Goal: Obtain resource: Download file/media

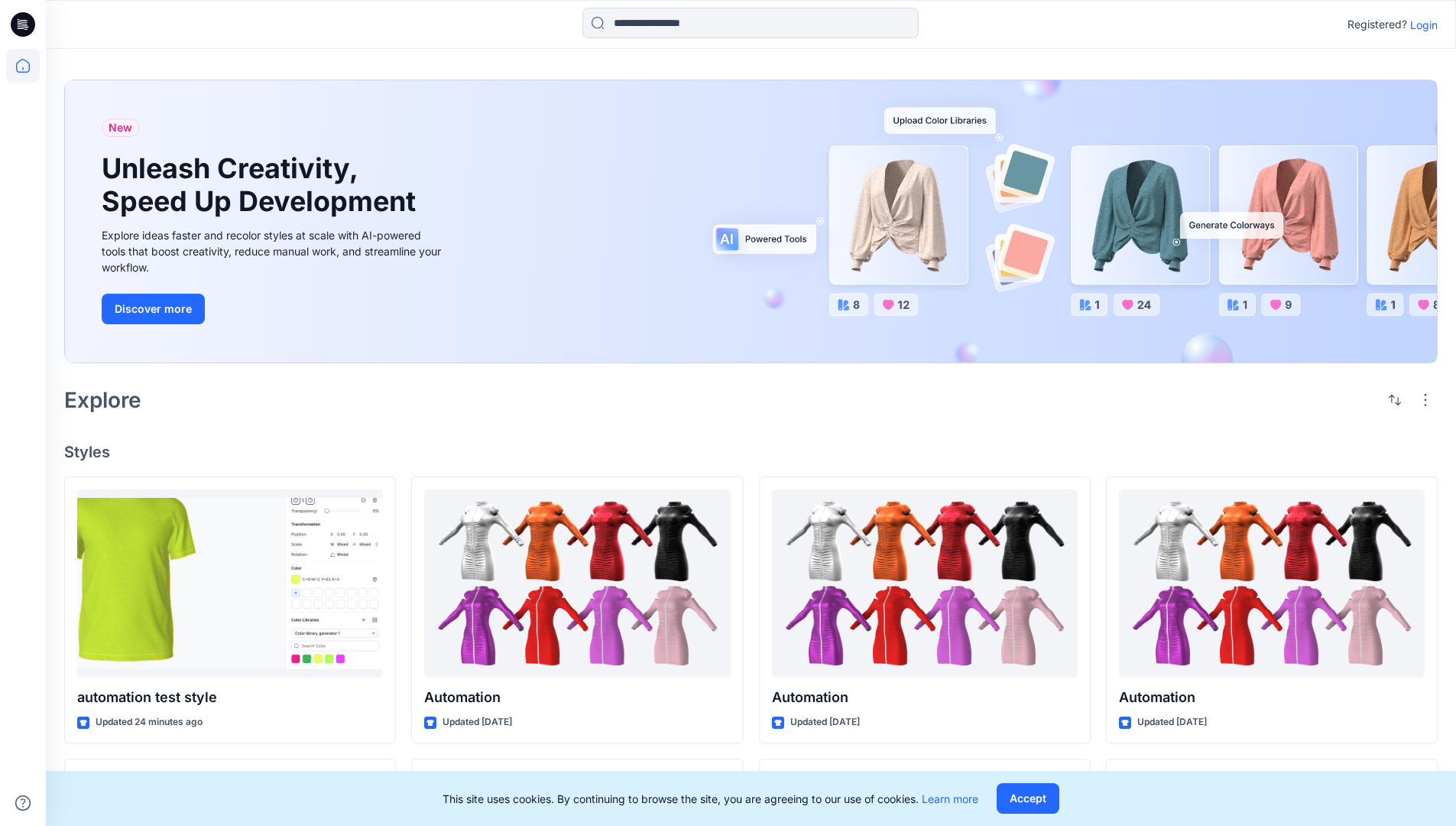
click at [1421, 24] on p "Login" at bounding box center [1424, 24] width 28 height 16
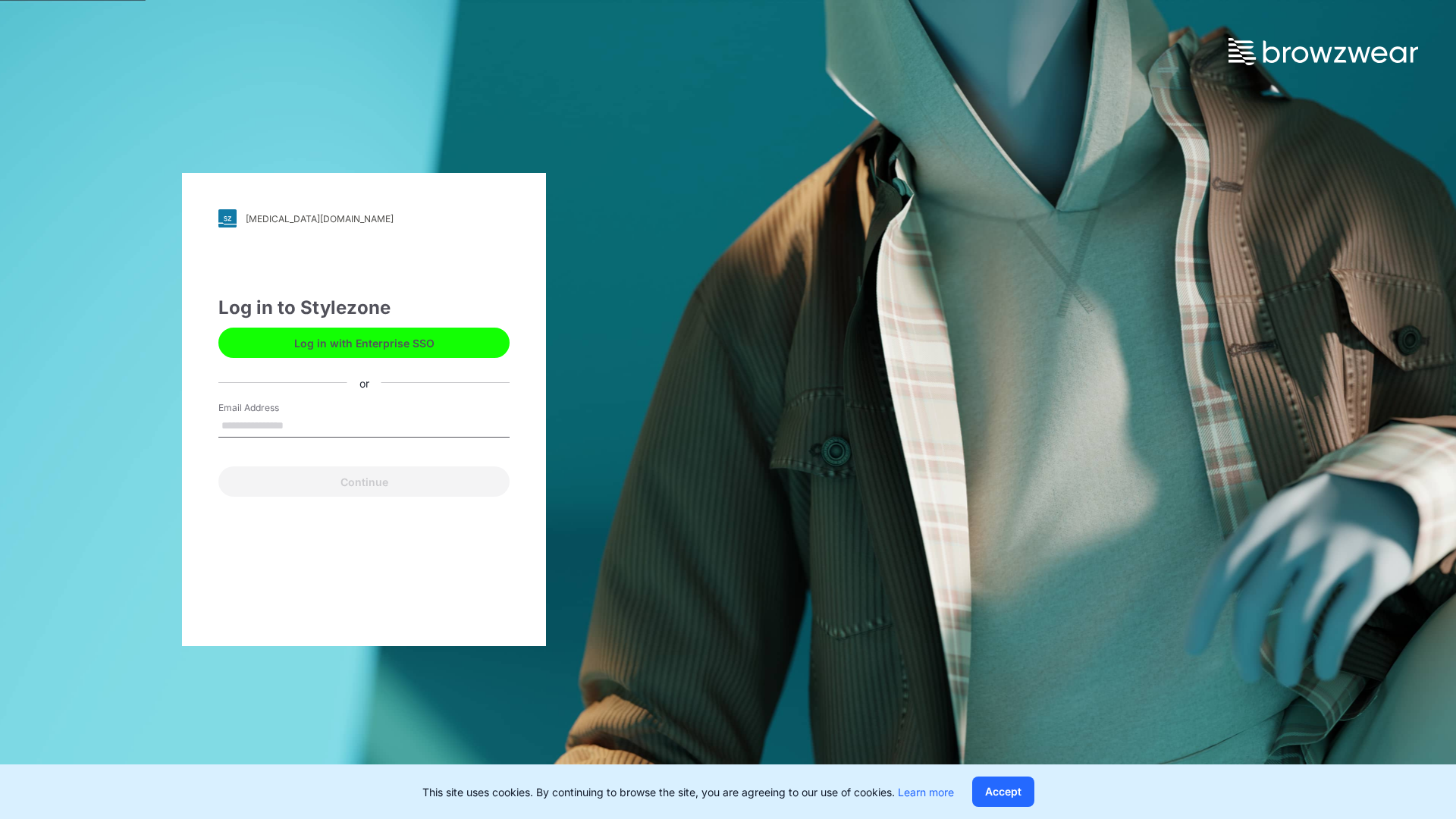
click at [300, 424] on input "Email Address" at bounding box center [364, 426] width 291 height 23
type input "**********"
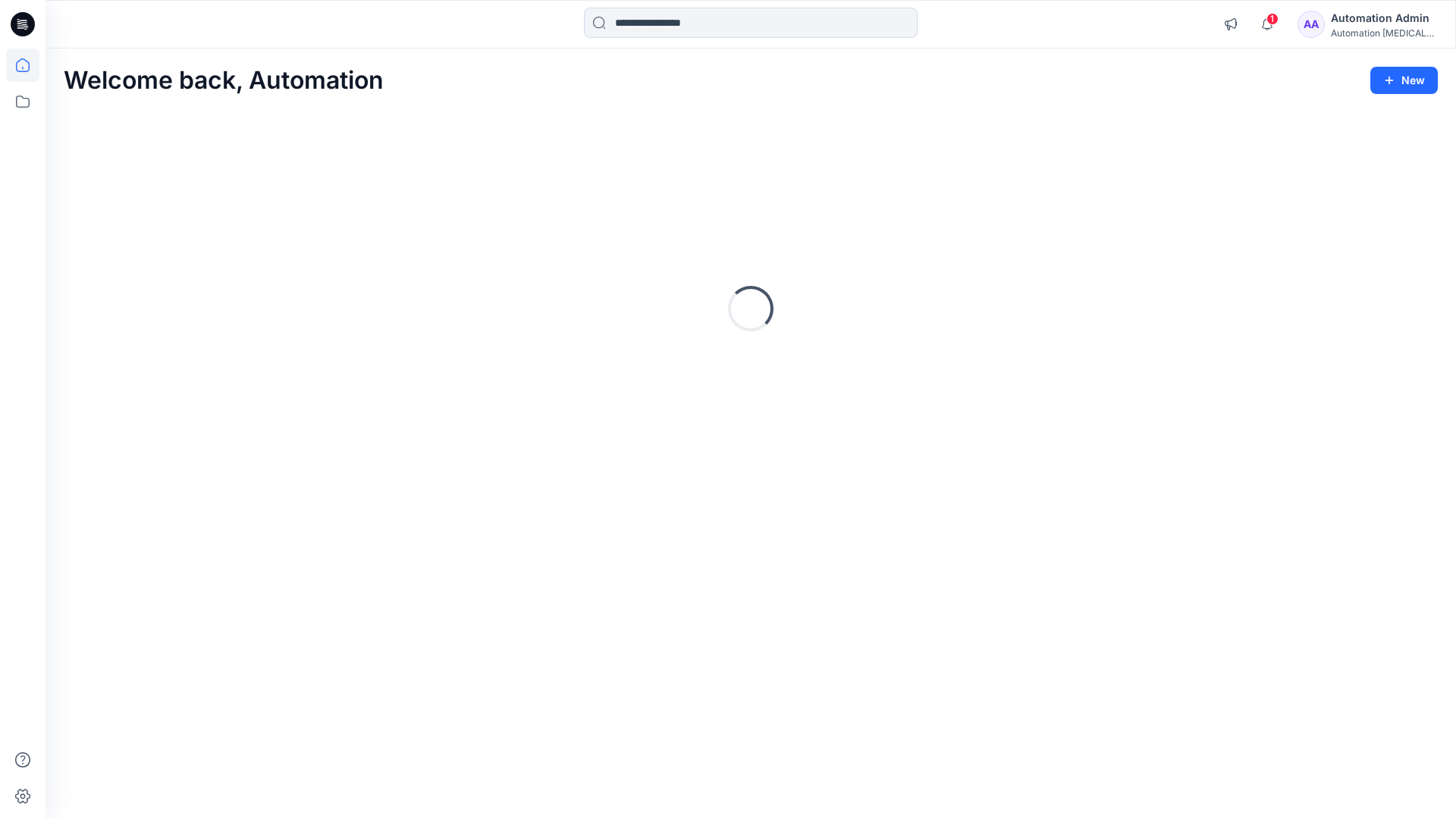
click at [28, 65] on icon at bounding box center [23, 65] width 13 height 13
click at [668, 22] on input at bounding box center [751, 23] width 334 height 30
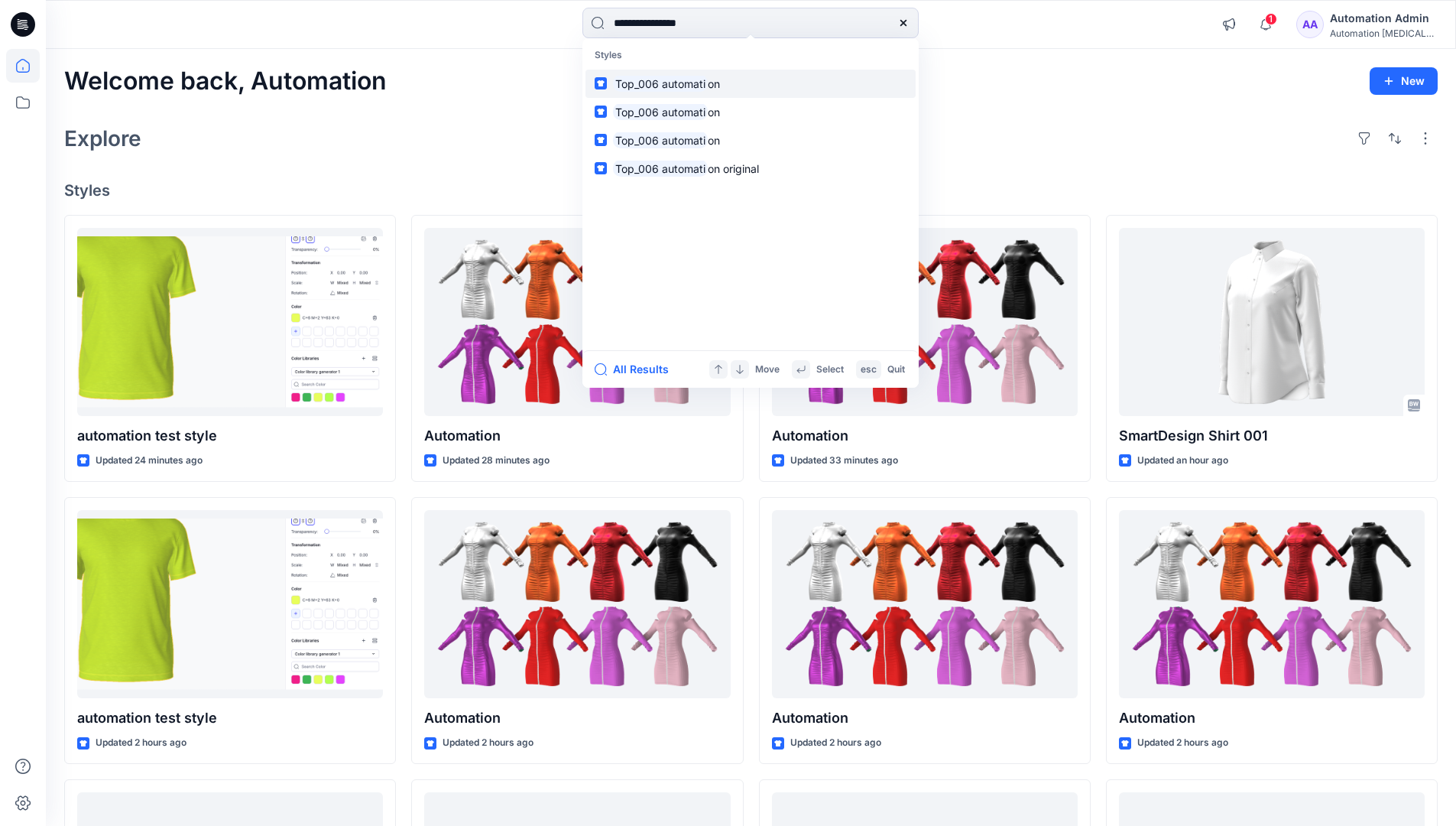
type input "**********"
click at [691, 83] on mark "Top_006 automati" at bounding box center [661, 84] width 94 height 18
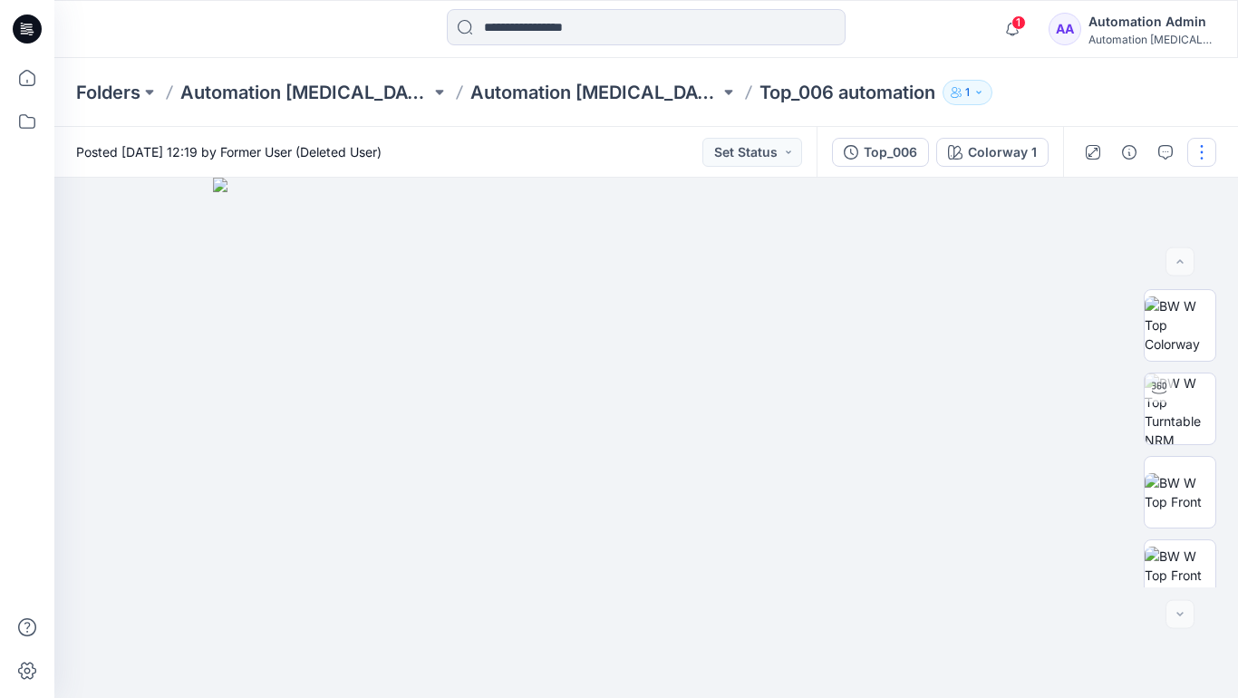
click at [1202, 156] on button "button" at bounding box center [1201, 152] width 29 height 29
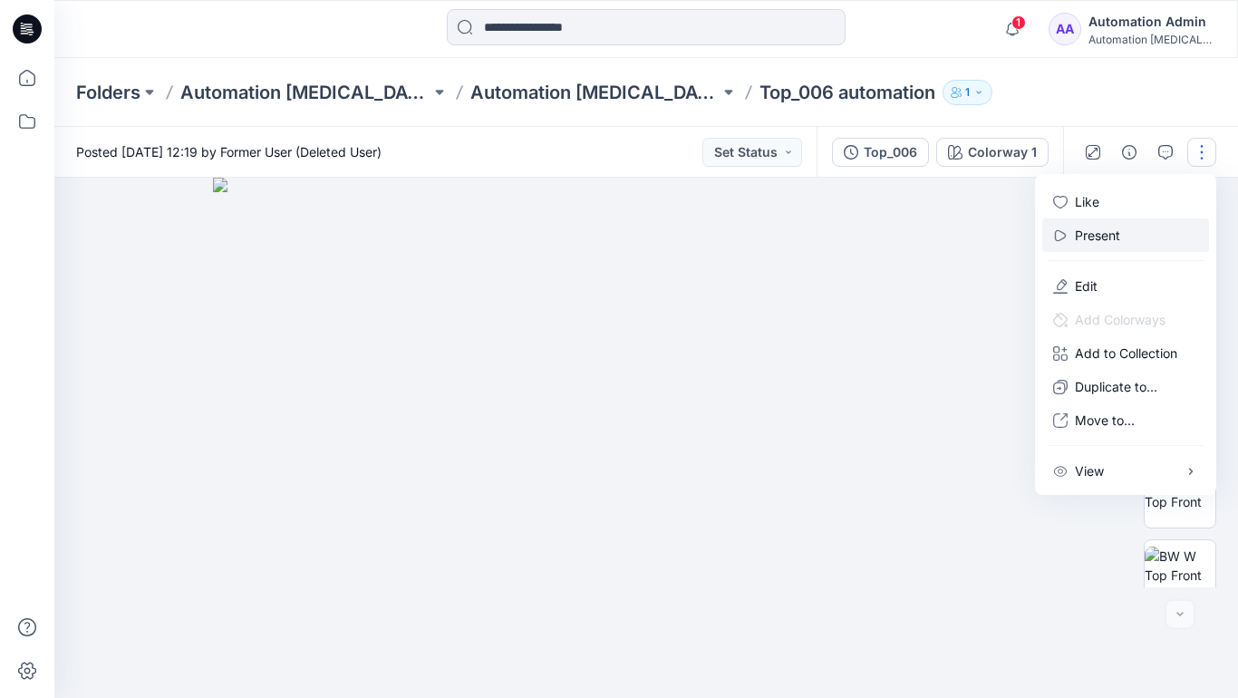
click at [1100, 234] on p "Present" at bounding box center [1097, 235] width 45 height 19
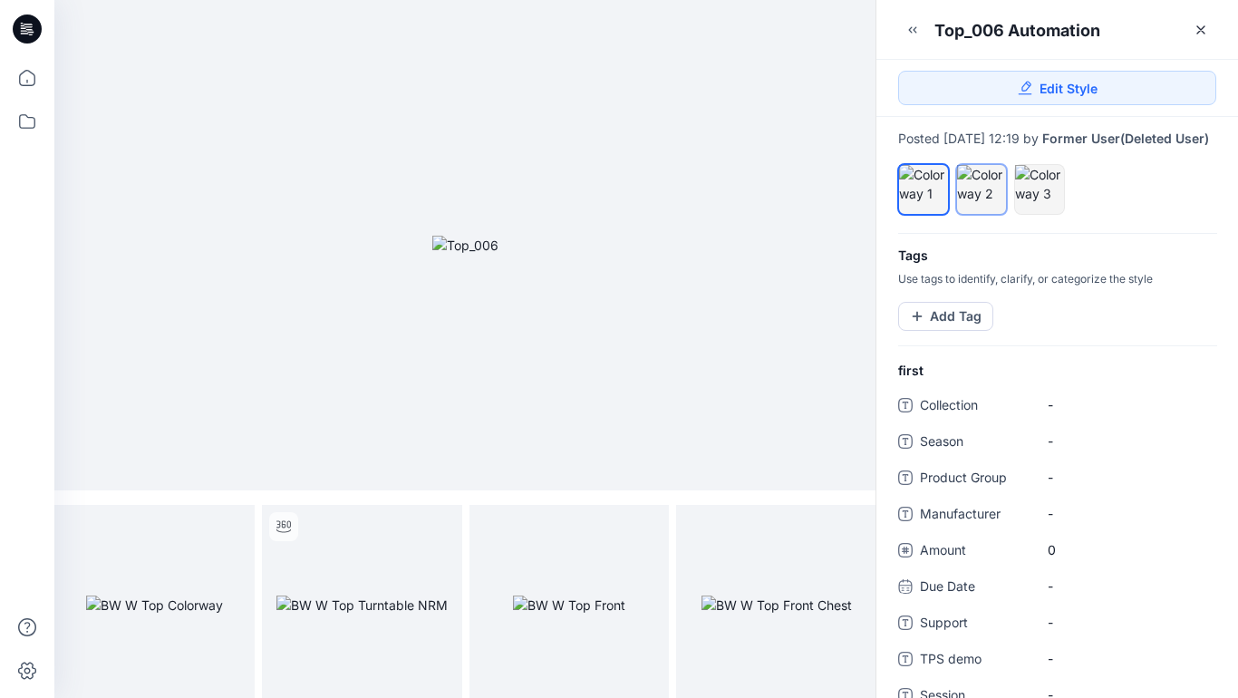
click at [980, 203] on div at bounding box center [981, 184] width 49 height 38
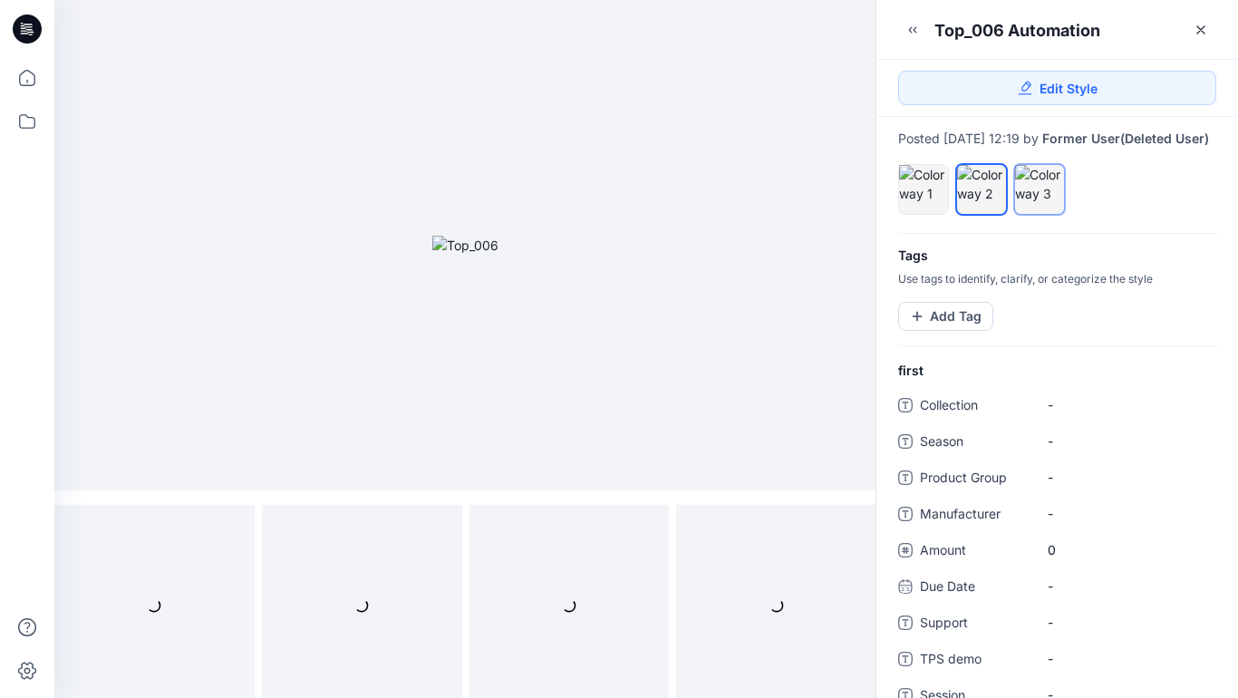
click at [1034, 203] on div at bounding box center [1039, 184] width 49 height 38
click at [979, 198] on div at bounding box center [981, 184] width 49 height 38
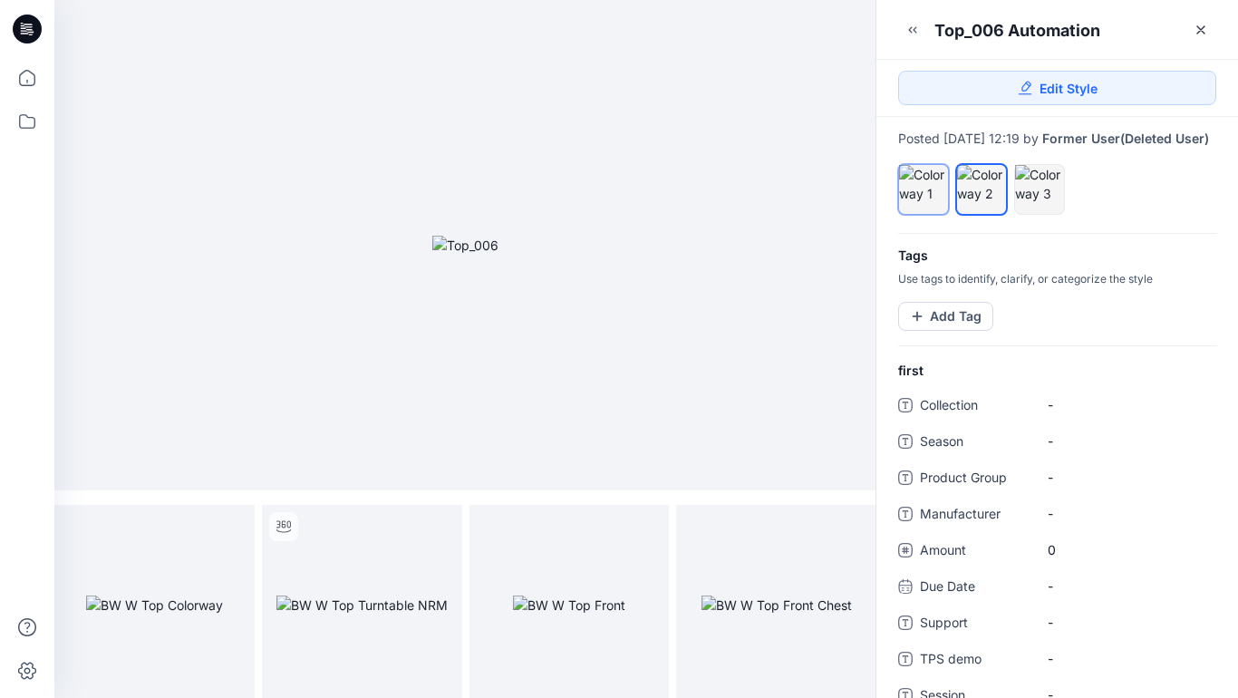
click at [923, 195] on div at bounding box center [923, 184] width 49 height 38
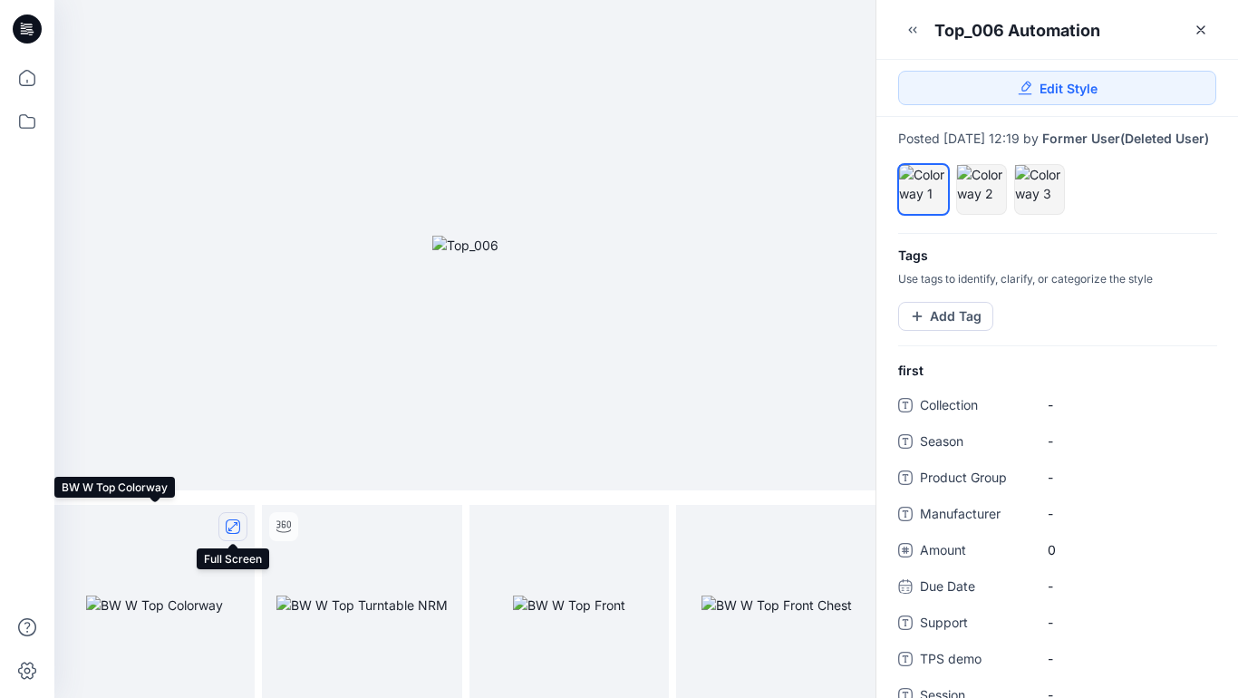
click at [232, 526] on icon "full screen" at bounding box center [232, 526] width 9 height 9
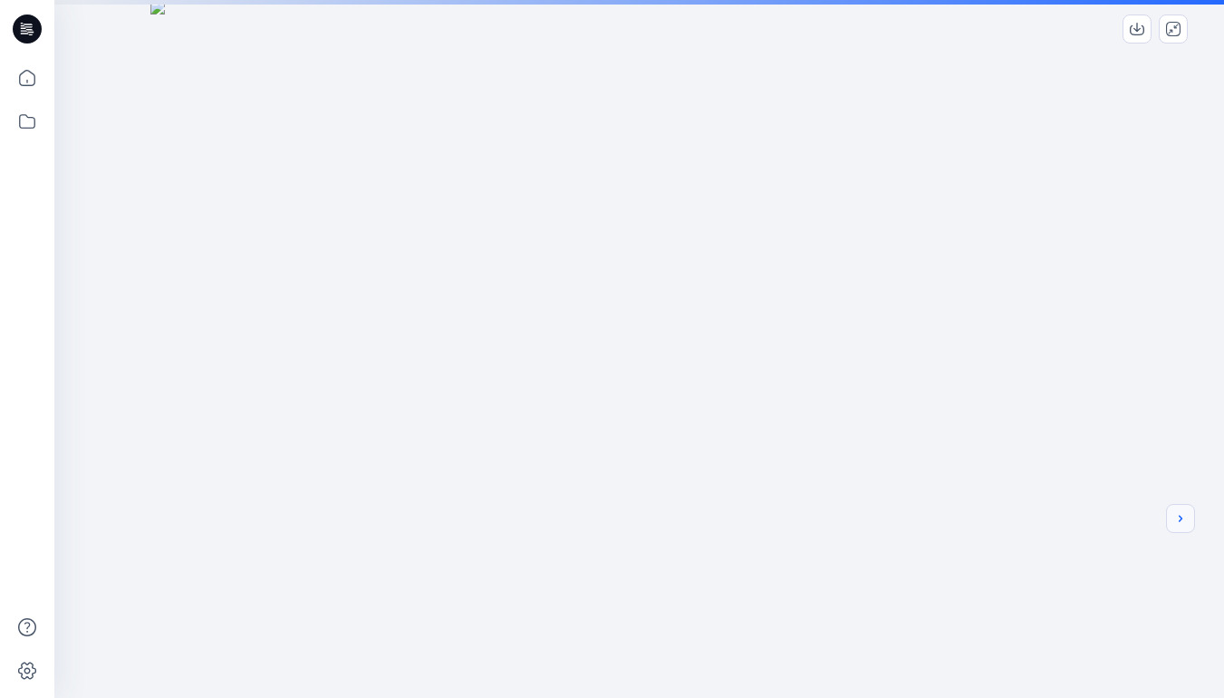
click at [1180, 521] on icon "next" at bounding box center [1181, 518] width 4 height 6
click at [1001, 465] on div at bounding box center [639, 489] width 1170 height 979
click at [1182, 522] on icon "next" at bounding box center [1180, 518] width 14 height 14
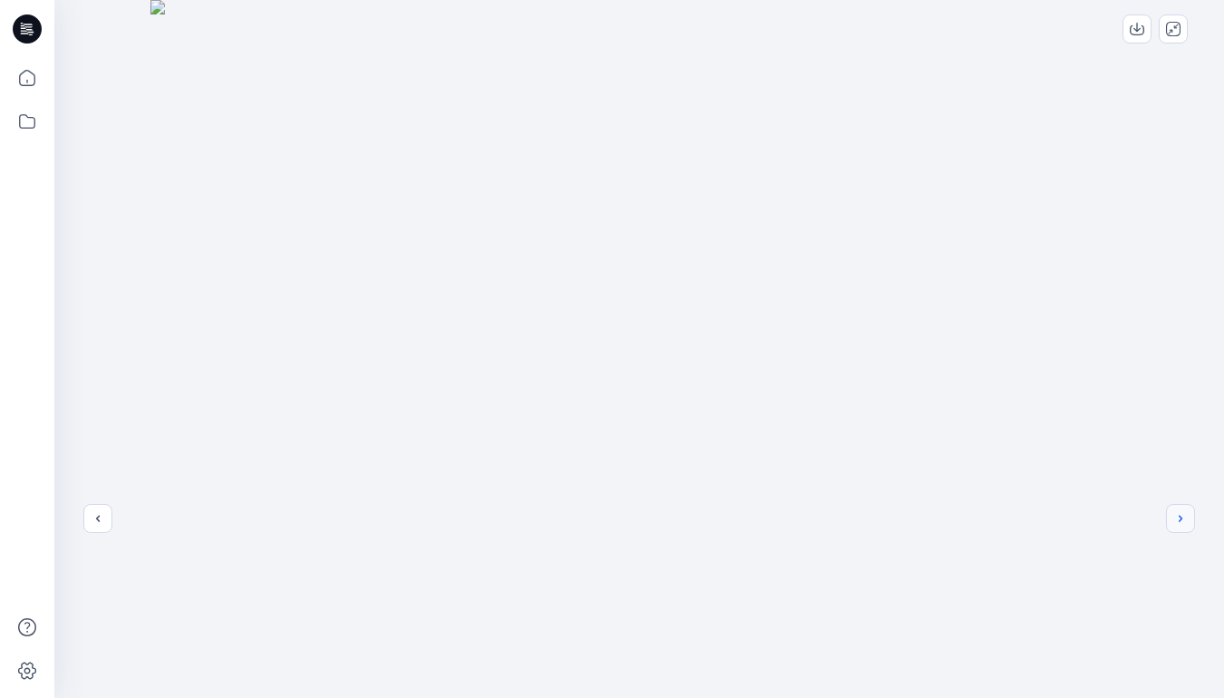
click at [1177, 519] on icon "next" at bounding box center [1180, 518] width 14 height 14
click at [94, 518] on icon "previous" at bounding box center [98, 518] width 14 height 14
click at [98, 518] on icon "previous" at bounding box center [98, 518] width 14 height 14
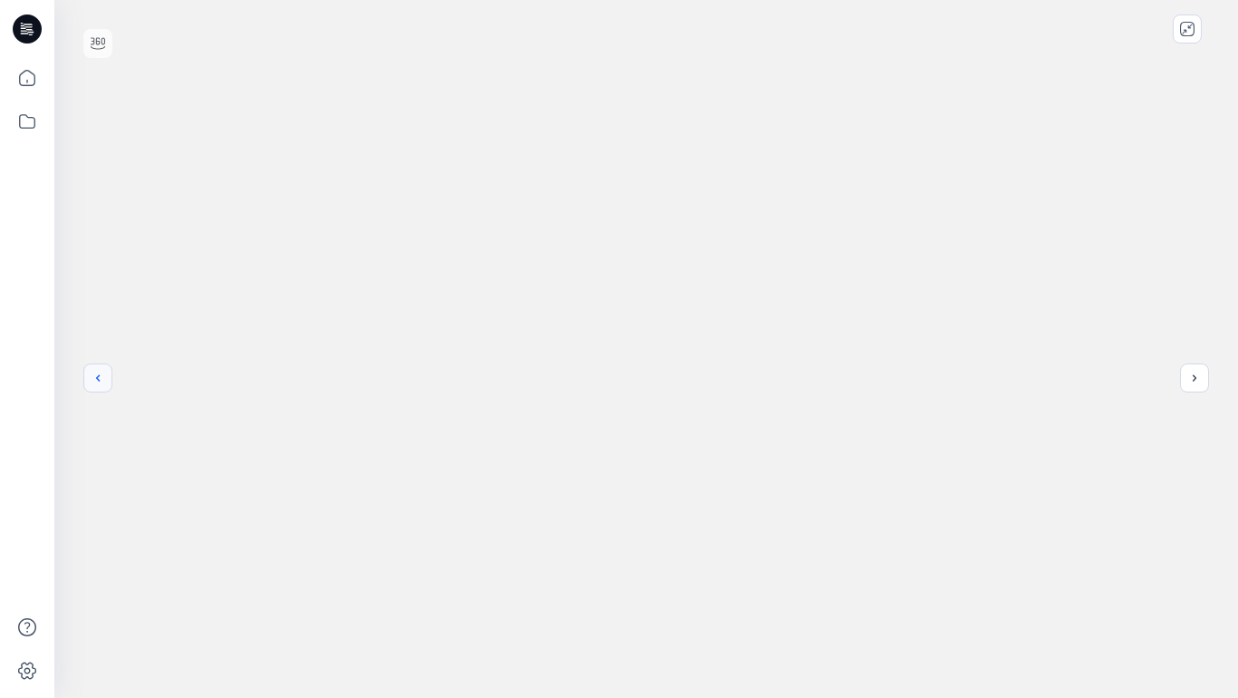
click at [98, 378] on icon "previous" at bounding box center [98, 378] width 14 height 14
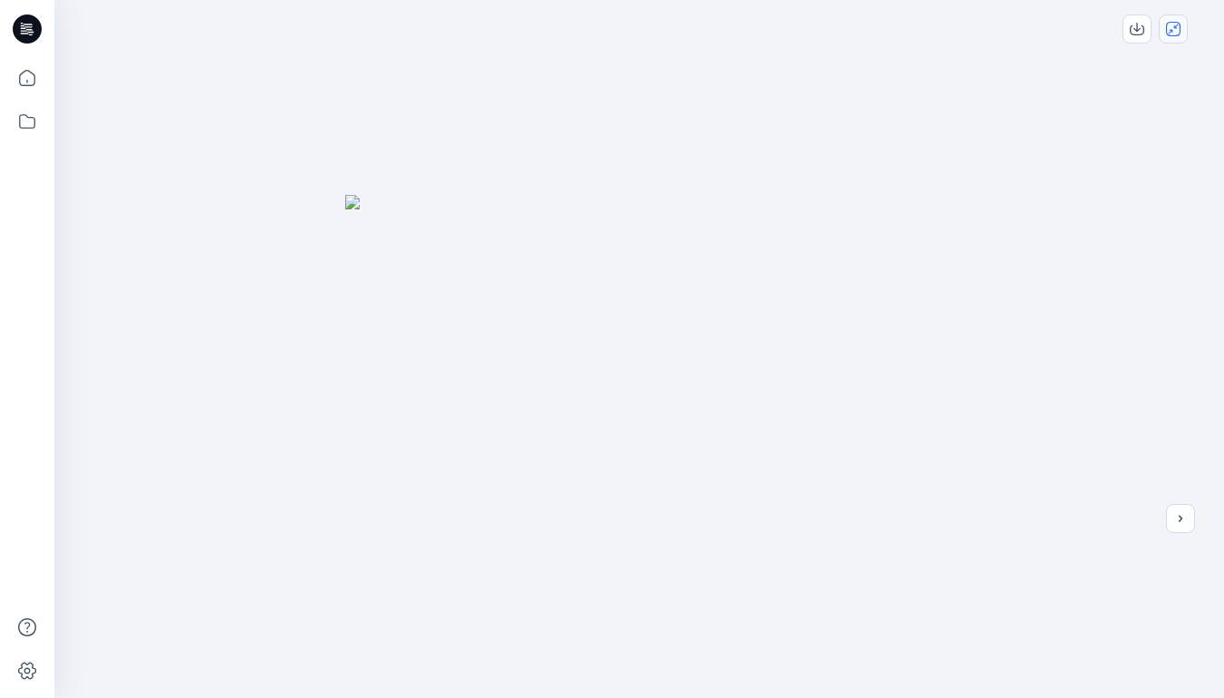
click at [1175, 34] on icon "close-full-preview" at bounding box center [1173, 29] width 14 height 14
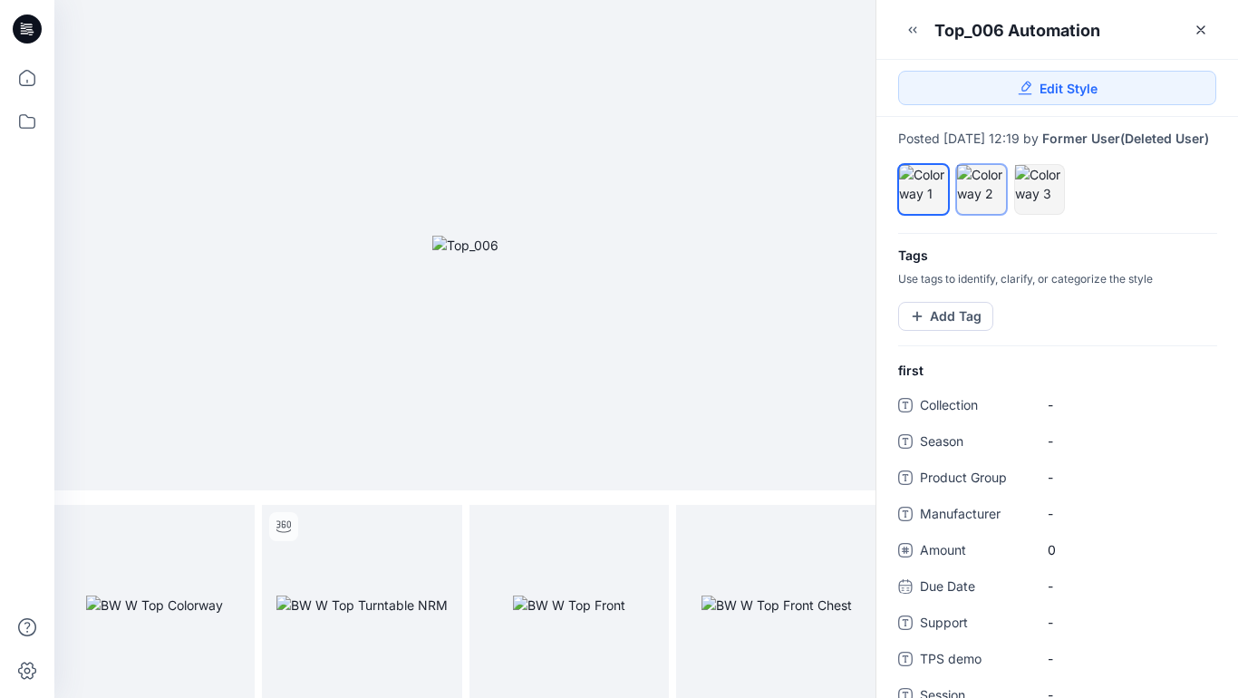
click at [986, 203] on div at bounding box center [981, 184] width 49 height 38
click at [231, 528] on icon "full screen" at bounding box center [232, 526] width 9 height 9
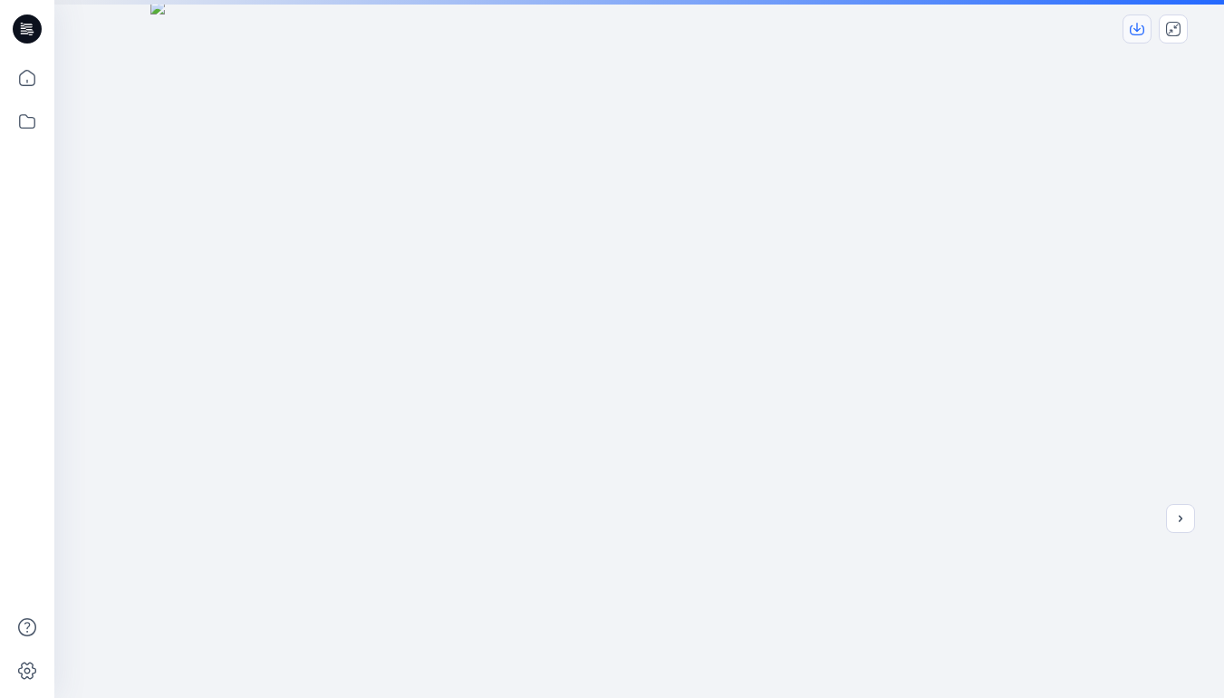
click at [1141, 29] on icon "download-image" at bounding box center [1137, 29] width 14 height 14
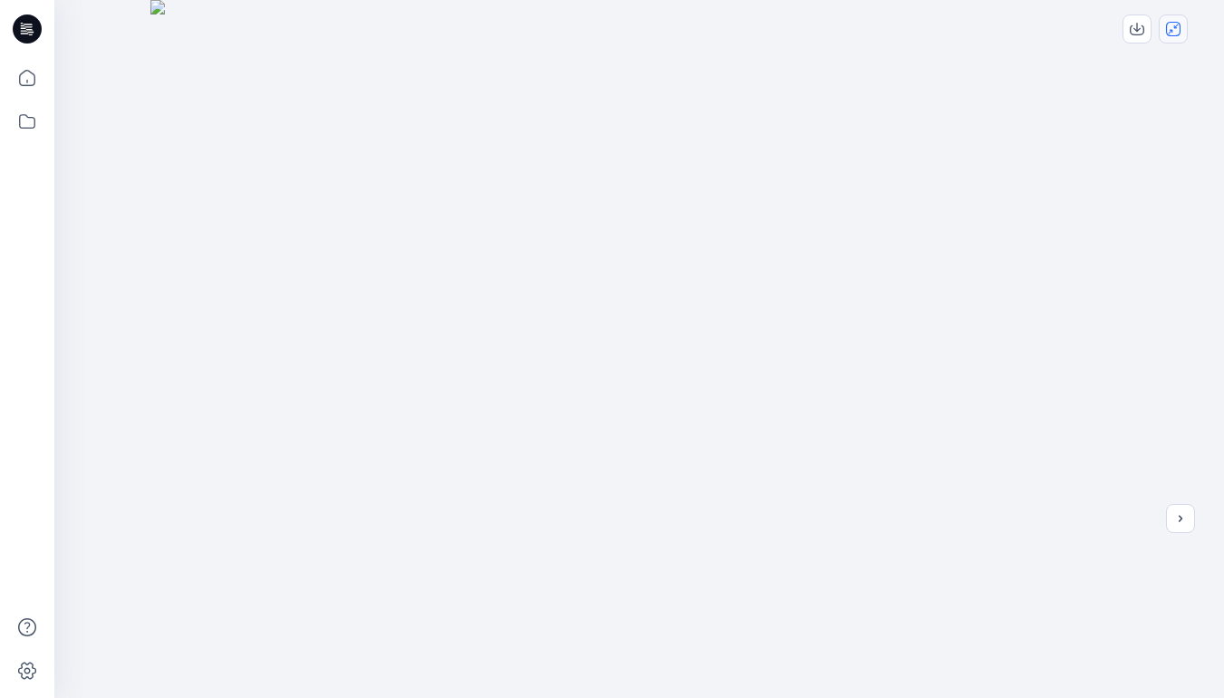
click at [1175, 28] on icon "close-full-preview" at bounding box center [1173, 29] width 14 height 14
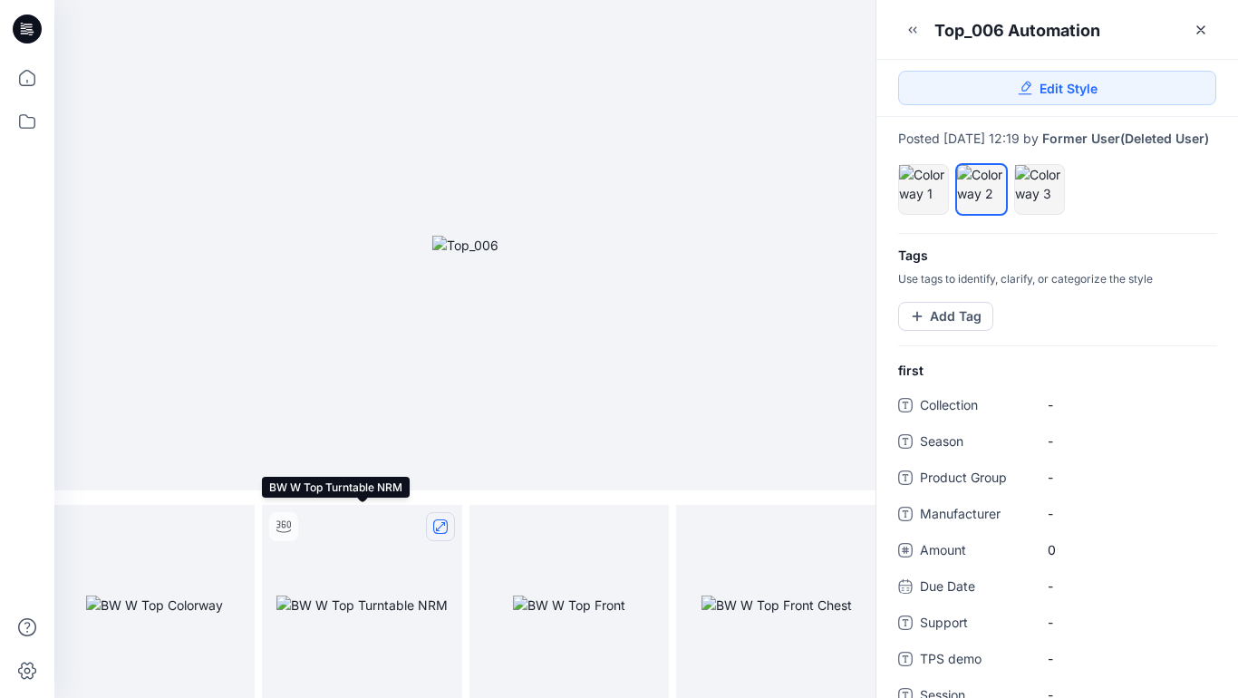
click at [441, 526] on icon "full screen" at bounding box center [440, 526] width 14 height 14
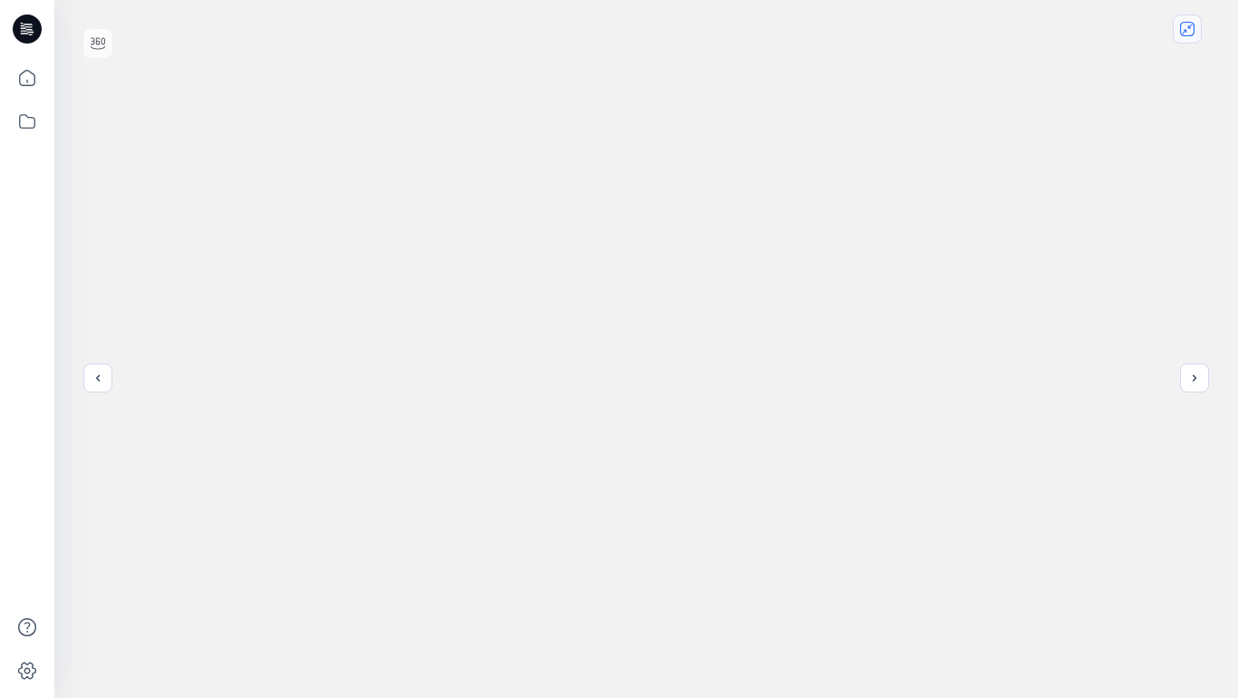
click at [1190, 33] on icon "close-full-preview" at bounding box center [1187, 29] width 14 height 14
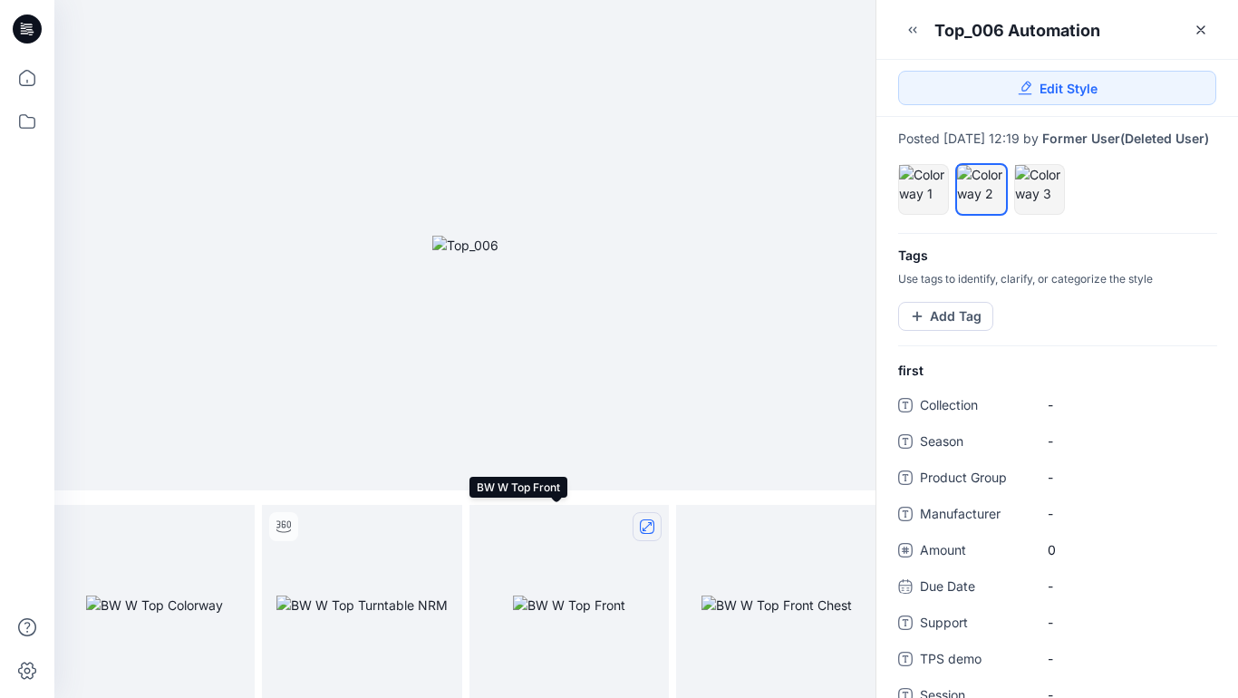
click at [647, 526] on icon "full screen" at bounding box center [646, 526] width 9 height 9
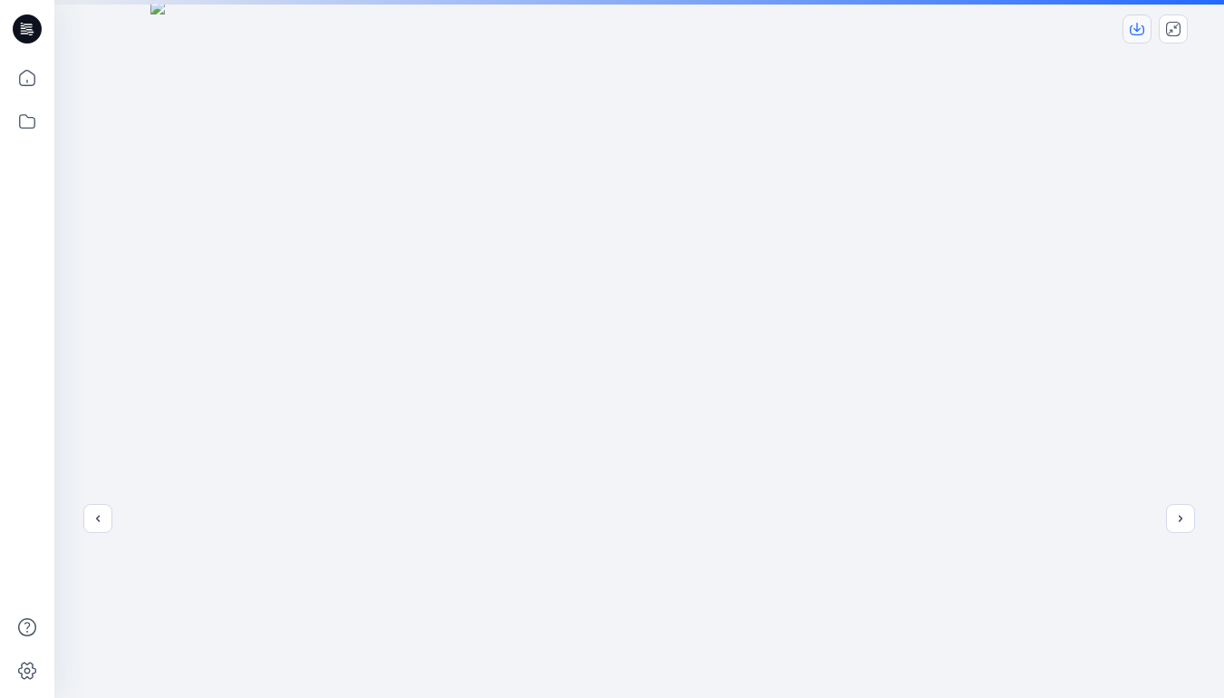
click at [1135, 29] on icon "download-image" at bounding box center [1137, 27] width 7 height 9
click at [1172, 28] on icon "close-full-preview" at bounding box center [1173, 29] width 14 height 14
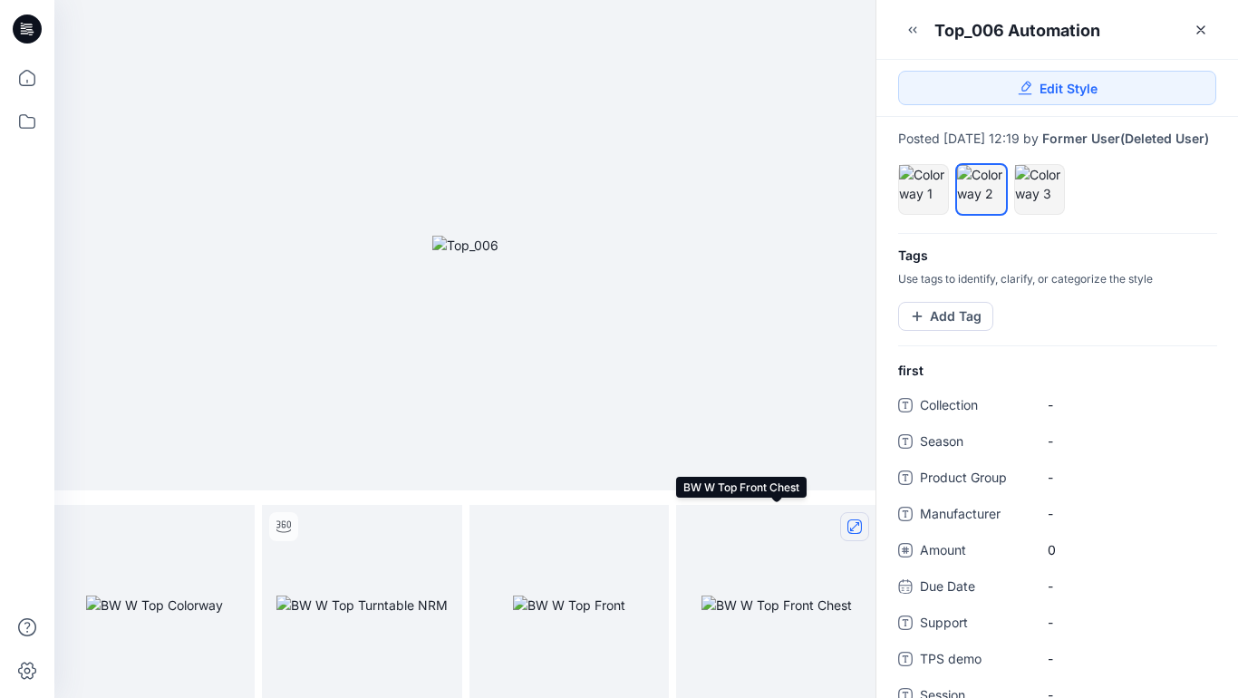
click at [850, 528] on icon "full screen" at bounding box center [854, 526] width 9 height 9
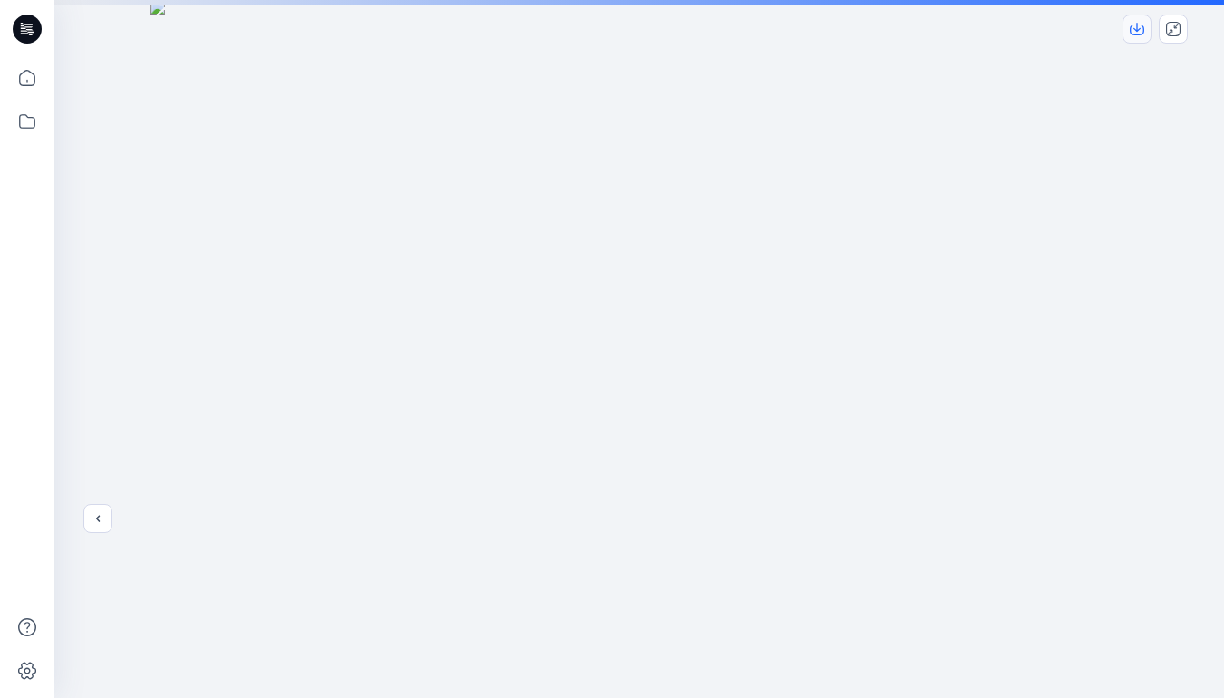
click at [1140, 30] on icon "download-image" at bounding box center [1137, 29] width 14 height 14
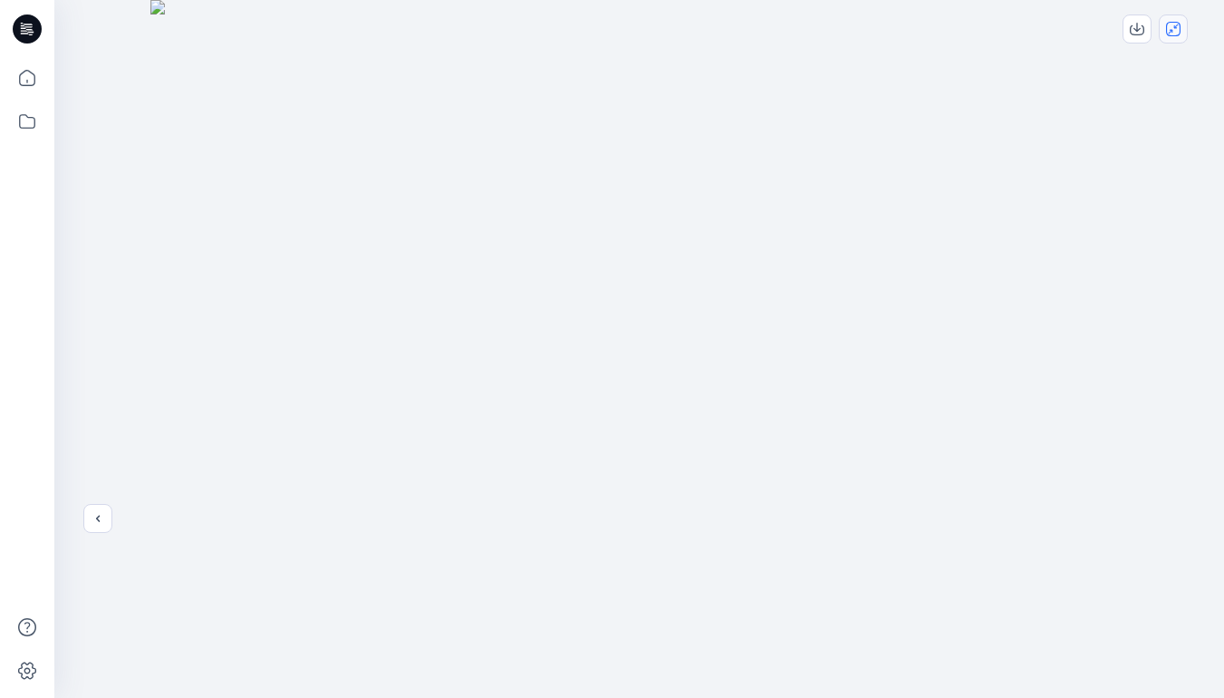
click at [1178, 29] on icon "close-full-preview" at bounding box center [1173, 29] width 14 height 14
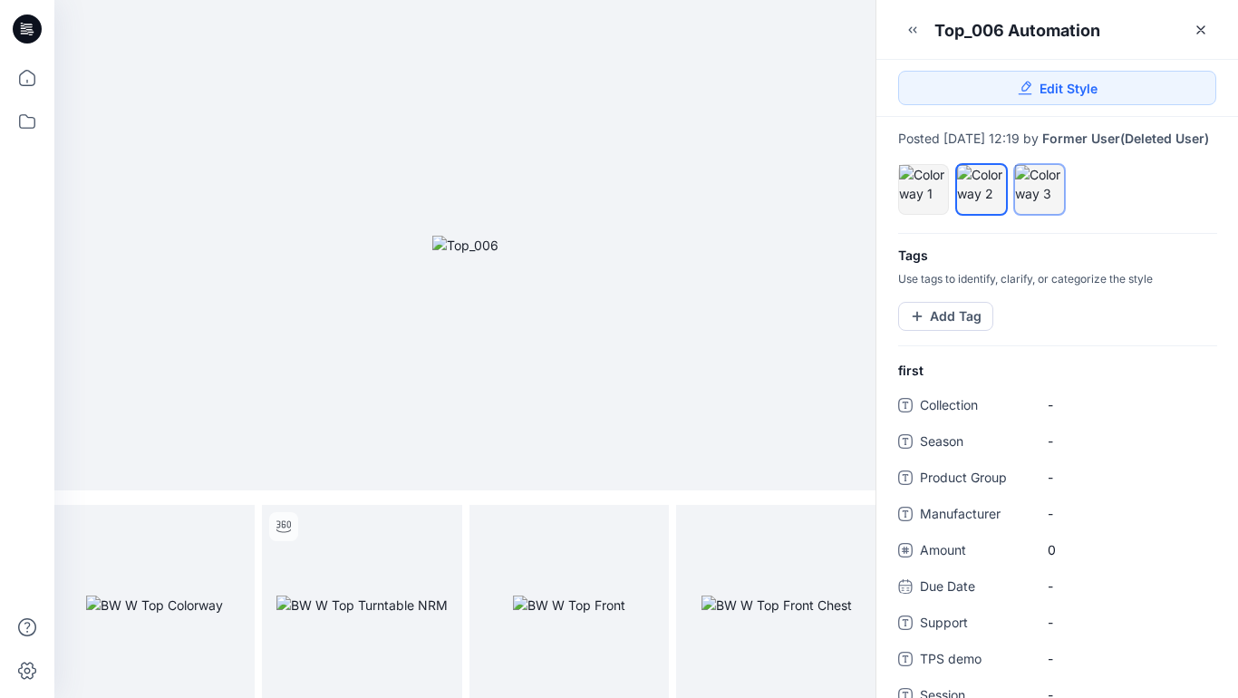
click at [1041, 198] on div at bounding box center [1039, 184] width 49 height 38
click at [232, 526] on icon "full screen" at bounding box center [232, 526] width 9 height 9
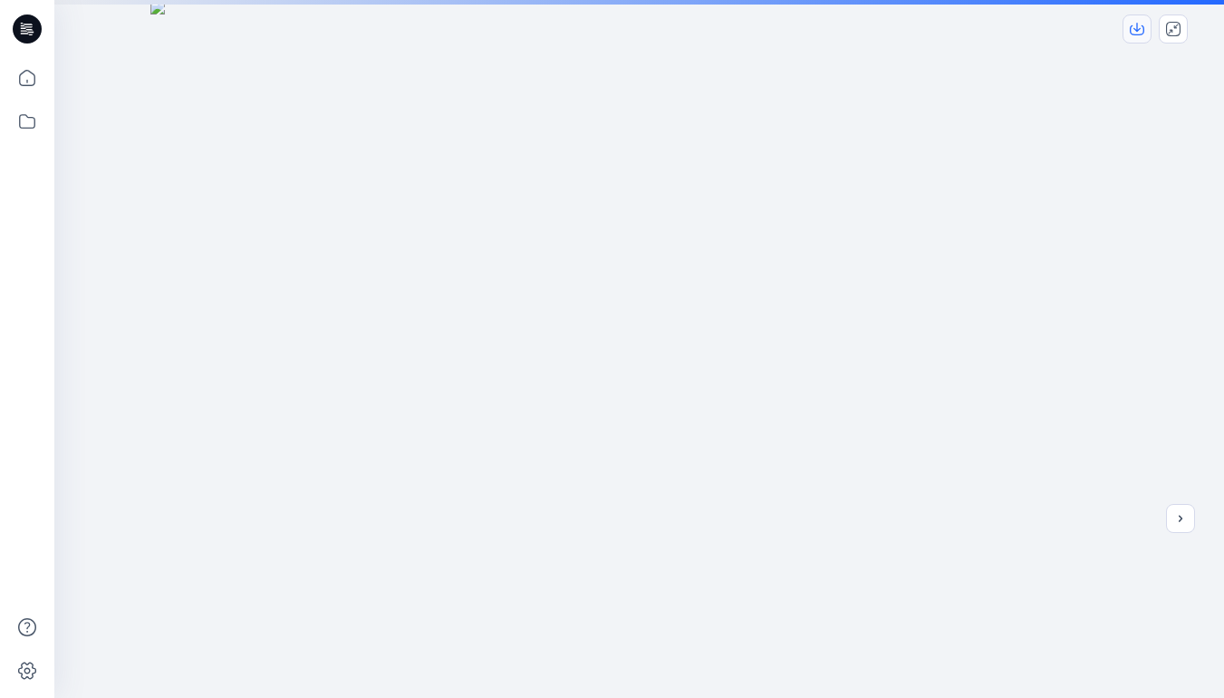
click at [1136, 31] on icon "download-image" at bounding box center [1137, 27] width 7 height 9
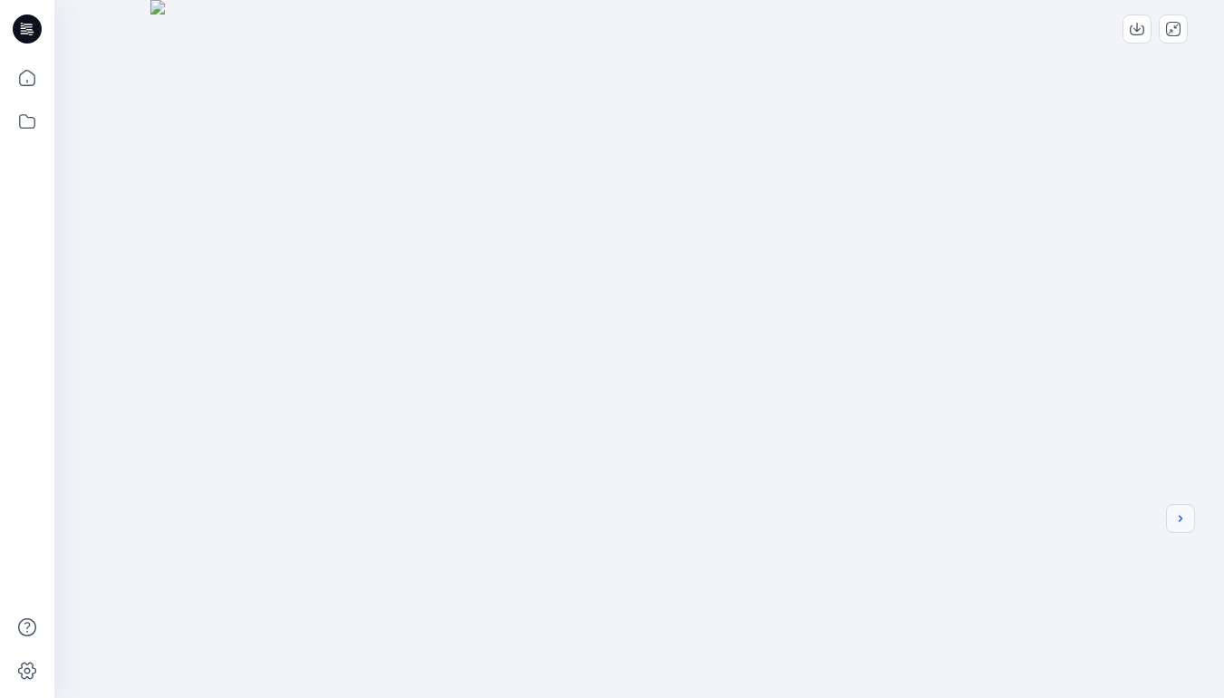
click at [1183, 517] on icon "next" at bounding box center [1180, 518] width 14 height 14
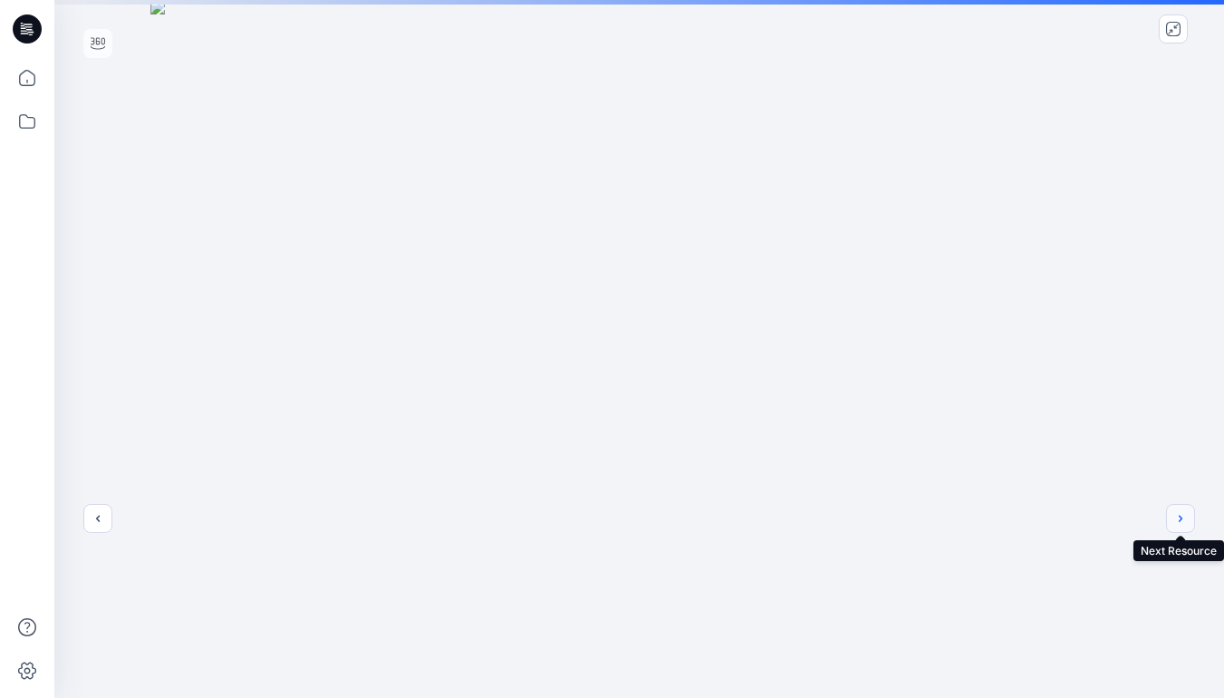
click at [1188, 522] on button "next" at bounding box center [1180, 518] width 29 height 29
click at [1137, 22] on icon "download-image" at bounding box center [1137, 29] width 14 height 14
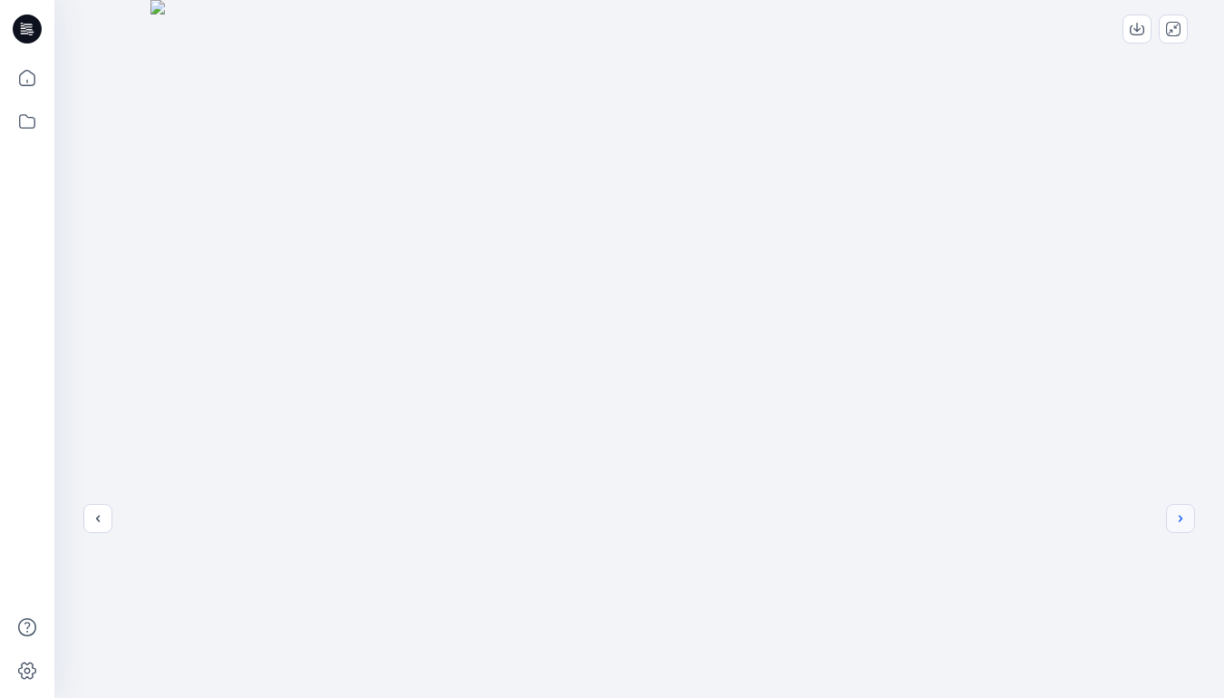
click at [1187, 518] on icon "next" at bounding box center [1180, 518] width 14 height 14
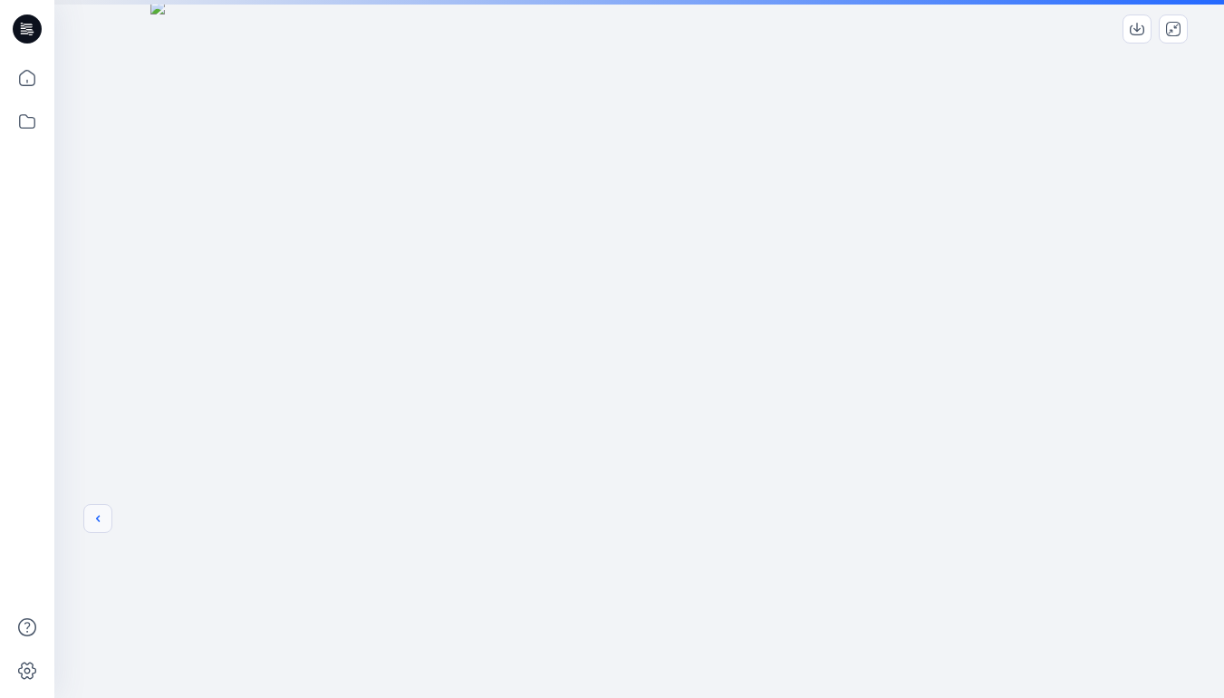
click at [95, 517] on icon "previous" at bounding box center [98, 518] width 14 height 14
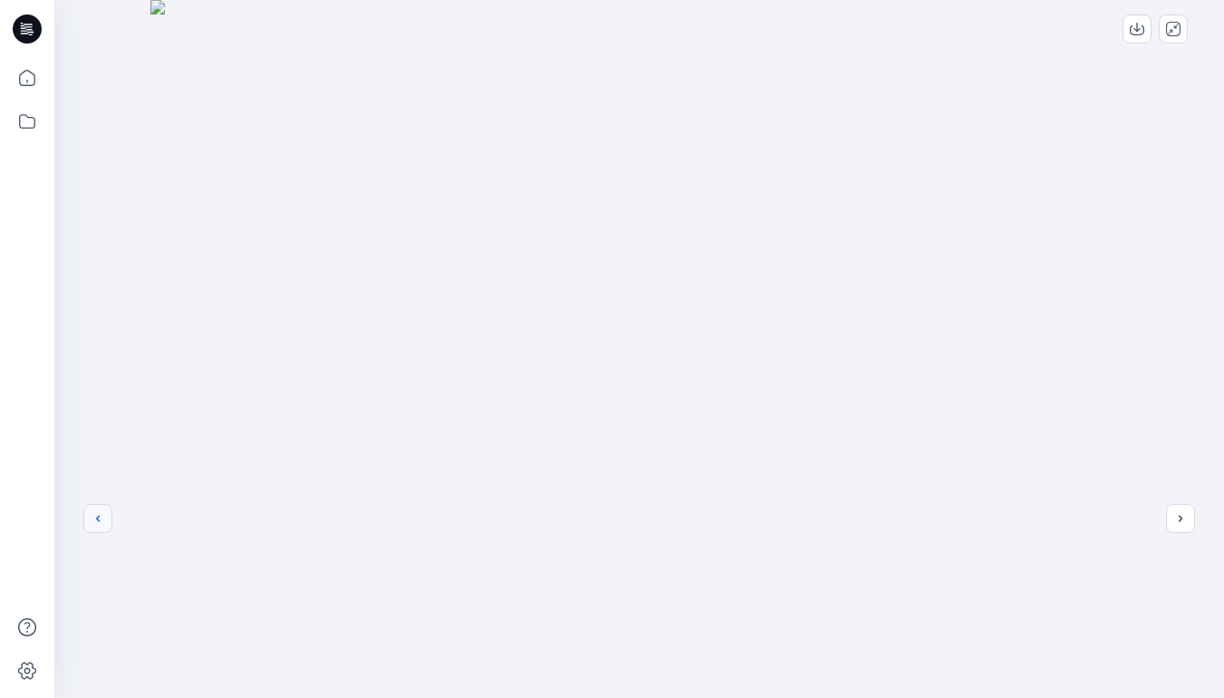
click at [101, 525] on icon "previous" at bounding box center [98, 518] width 14 height 14
click at [98, 529] on button "previous" at bounding box center [97, 518] width 29 height 29
click at [1169, 28] on icon "close-full-preview" at bounding box center [1173, 29] width 14 height 14
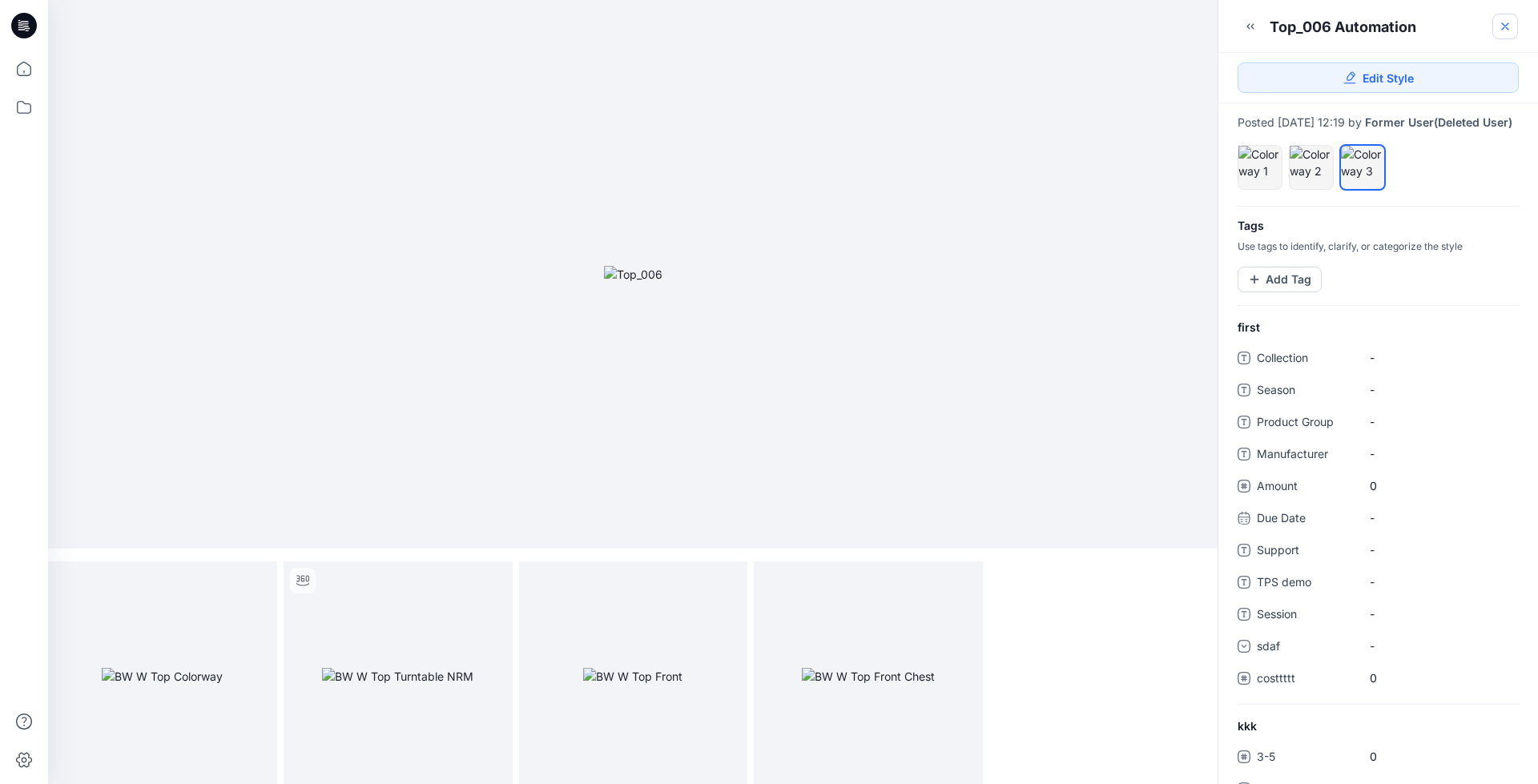
click at [1504, 28] on icon at bounding box center [1504, 26] width 6 height 6
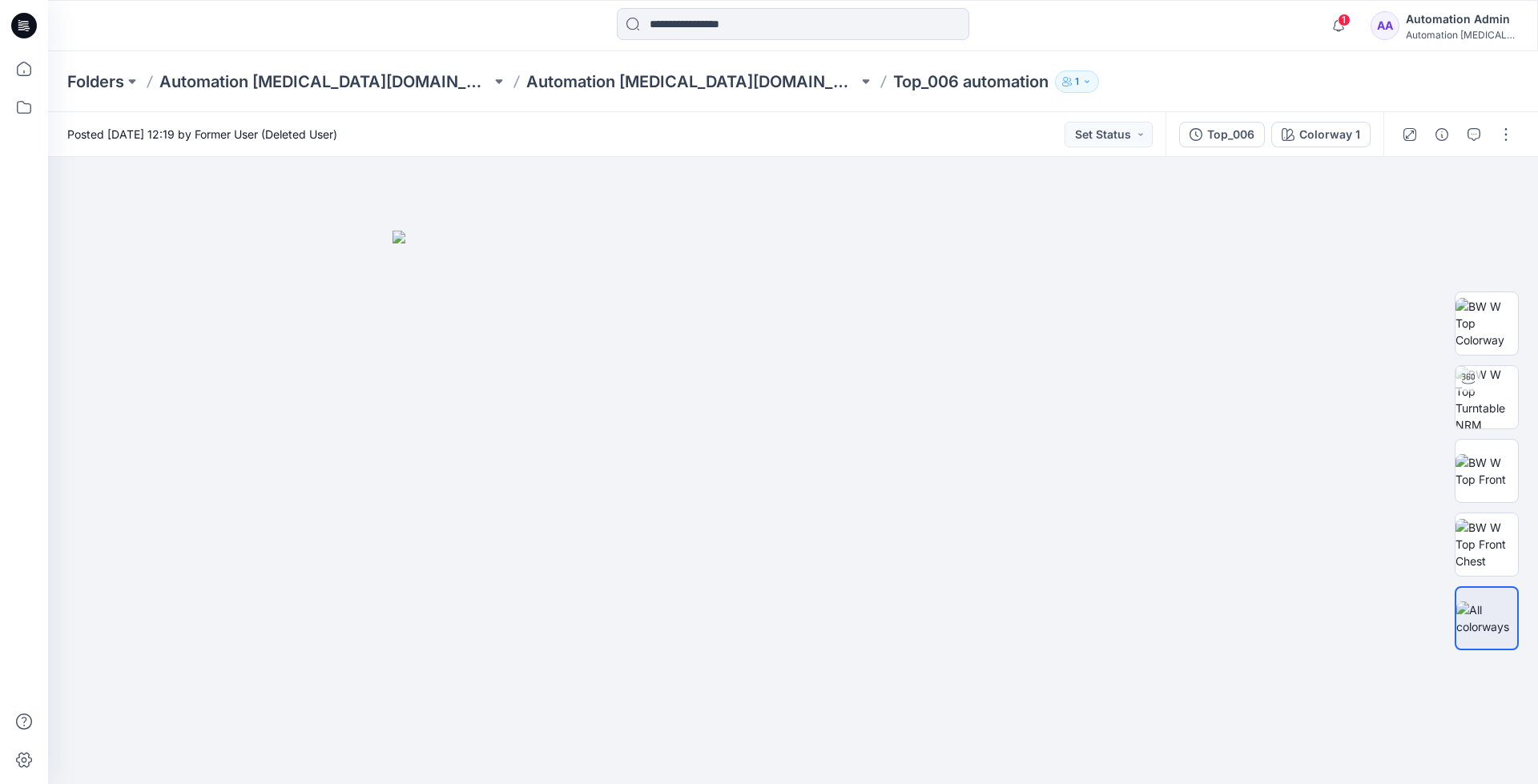
click at [1464, 22] on div "Automation Admin" at bounding box center [1461, 19] width 112 height 19
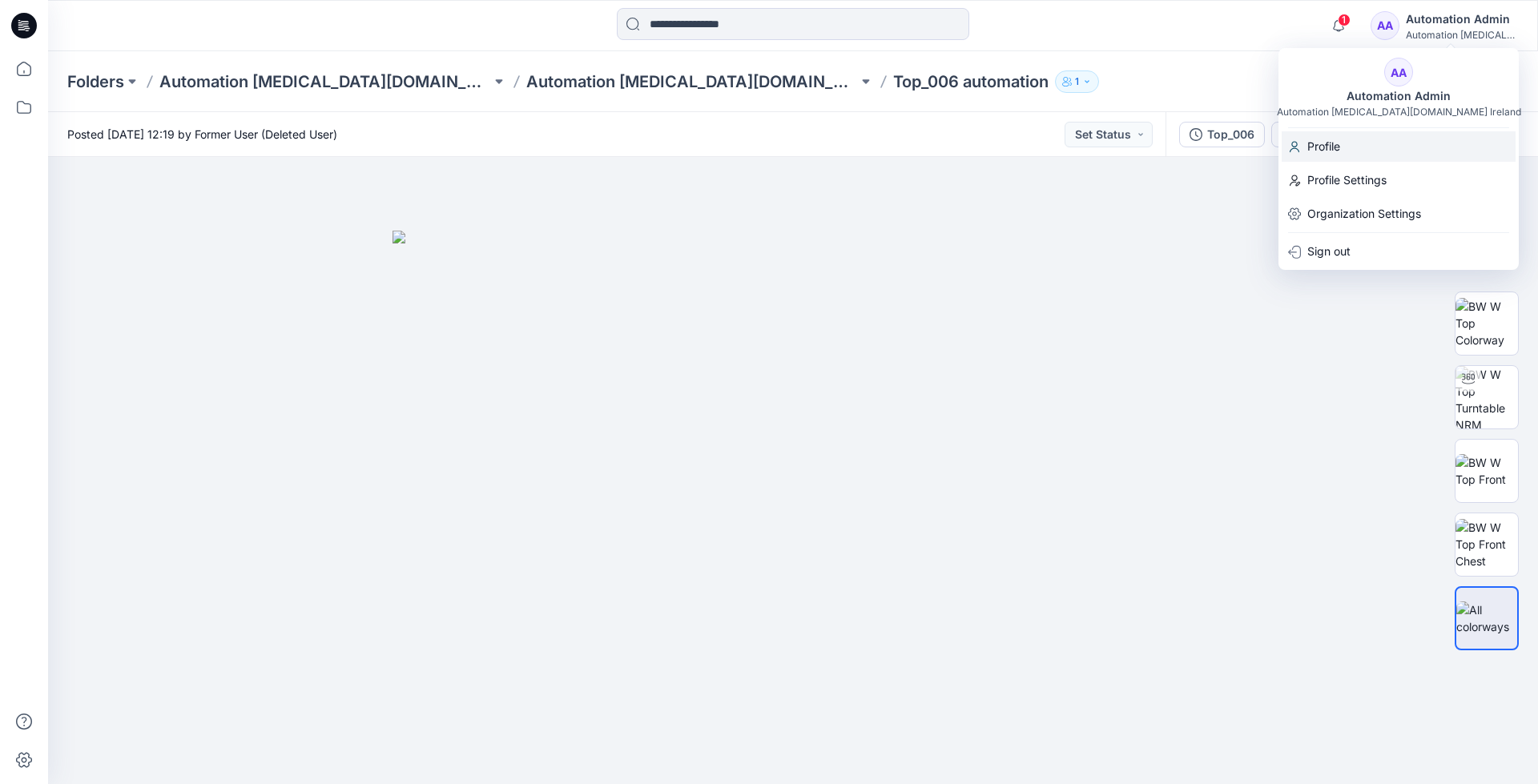
click at [1331, 146] on p "Profile" at bounding box center [1323, 147] width 33 height 30
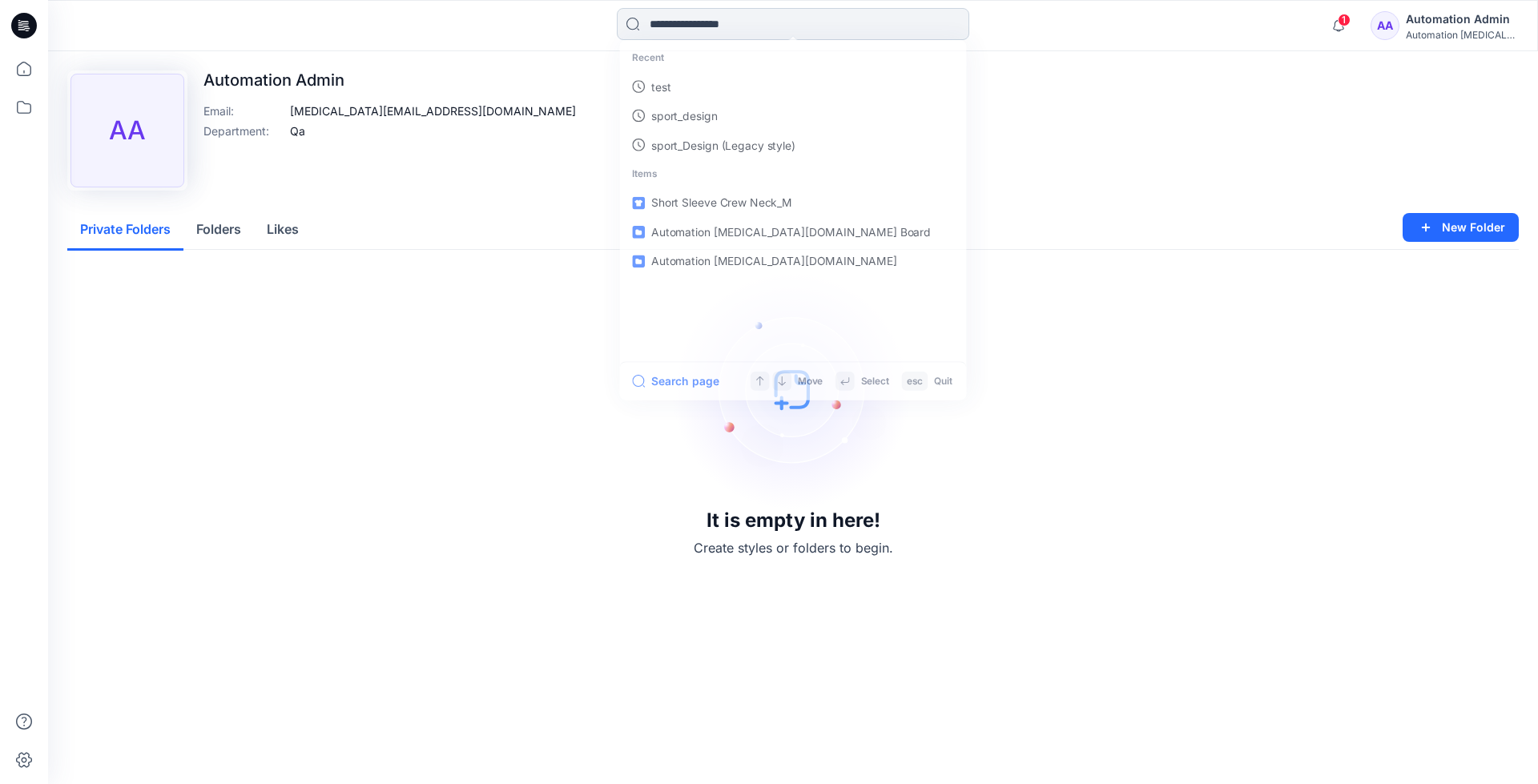
click at [683, 30] on input at bounding box center [793, 24] width 353 height 32
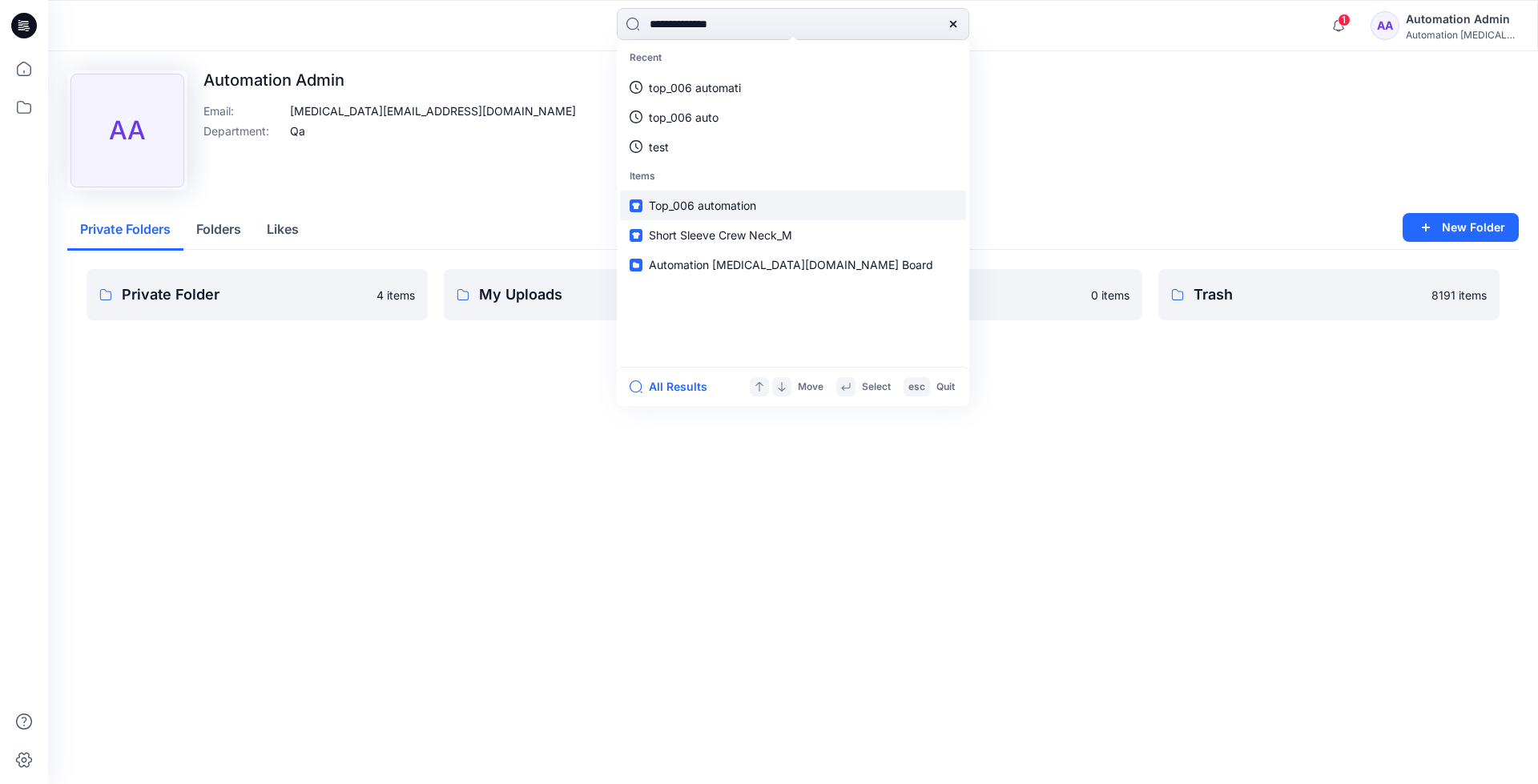
type input "**********"
click at [681, 195] on link "Top_006 automation" at bounding box center [792, 206] width 346 height 30
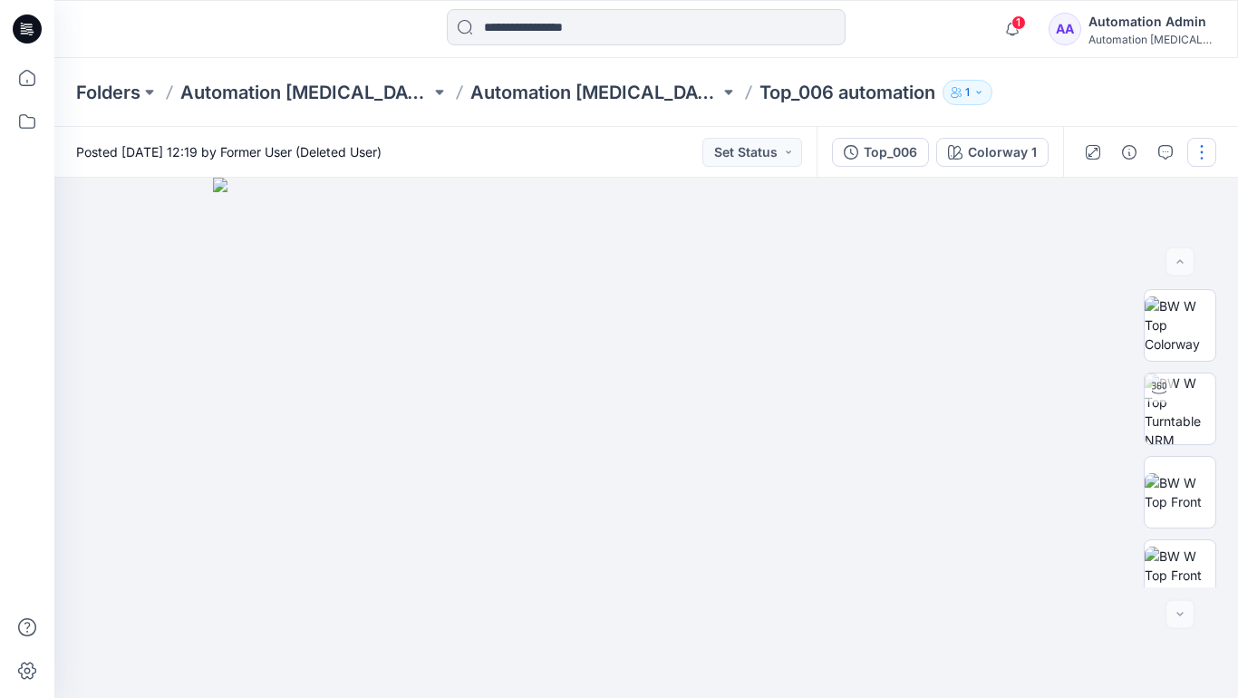
click at [1202, 152] on button "button" at bounding box center [1201, 152] width 29 height 29
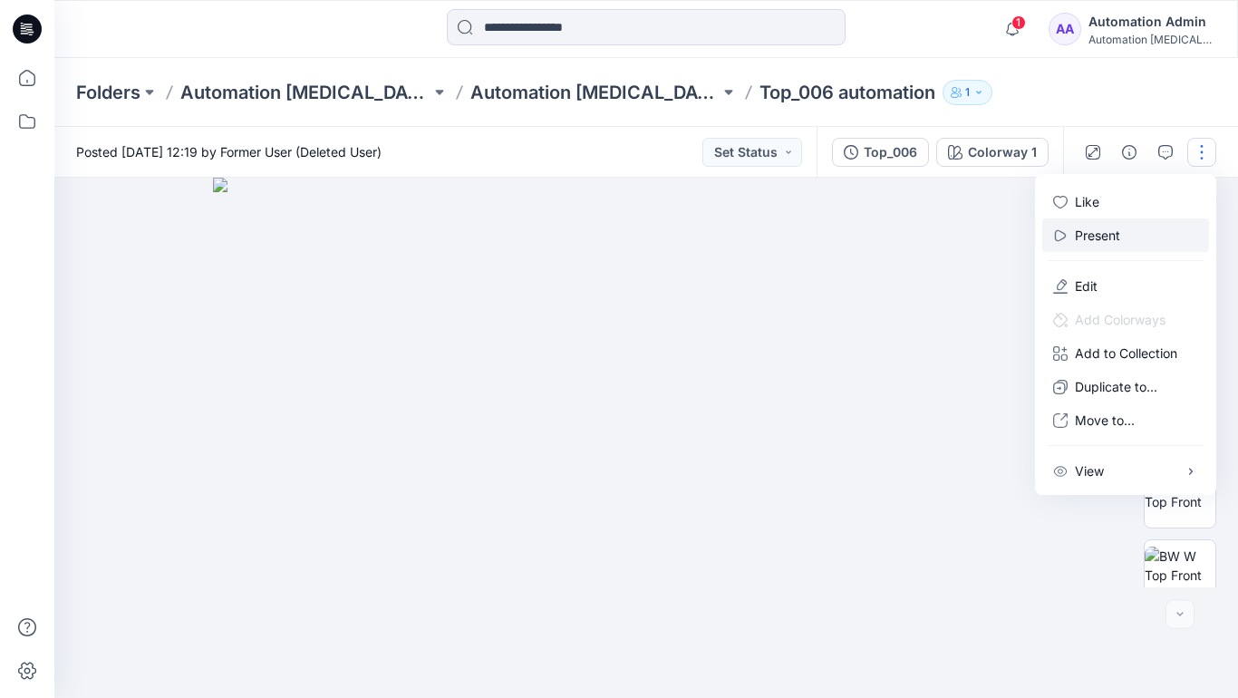
click at [1125, 234] on button "Present" at bounding box center [1125, 235] width 167 height 34
